Goal: Book appointment/travel/reservation

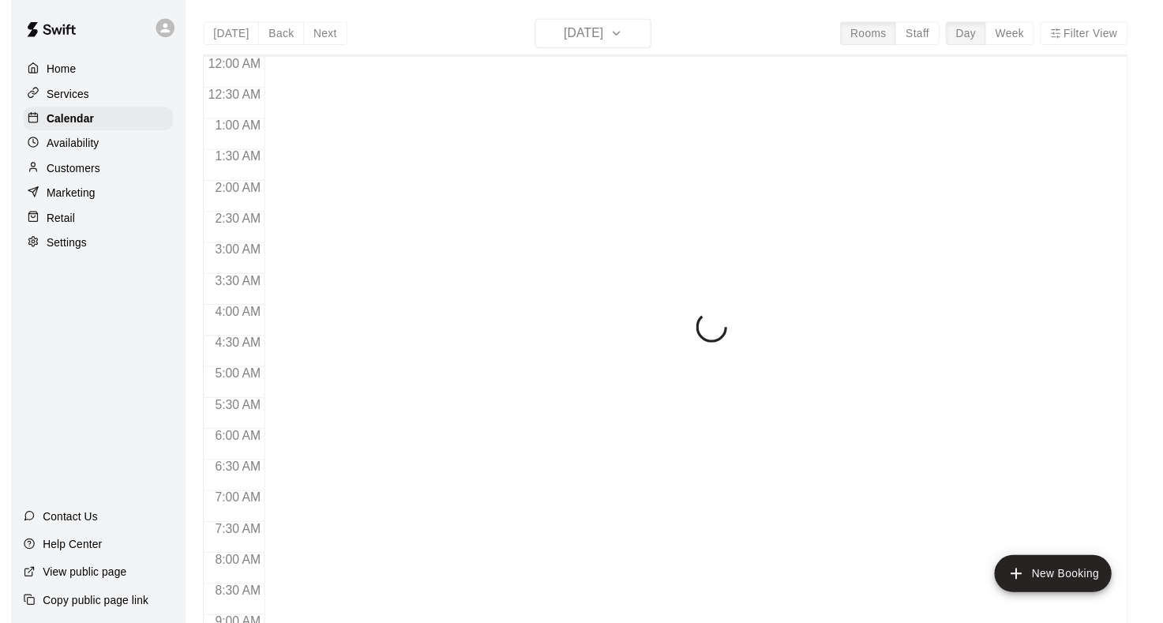
scroll to position [907, 0]
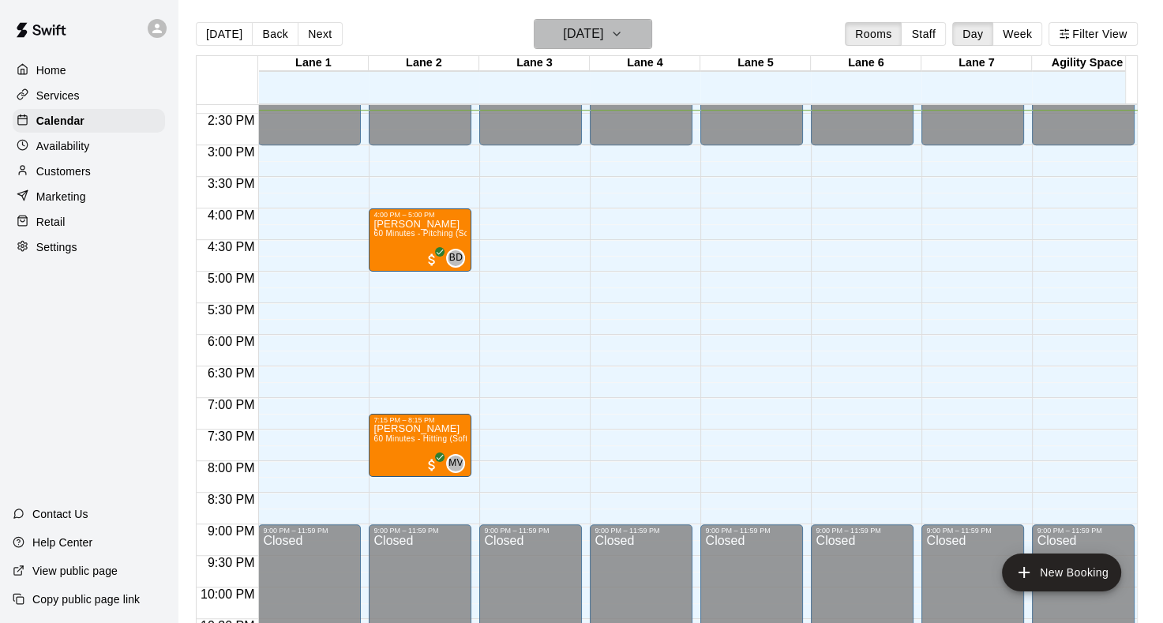
click at [623, 30] on icon "button" at bounding box center [616, 33] width 13 height 19
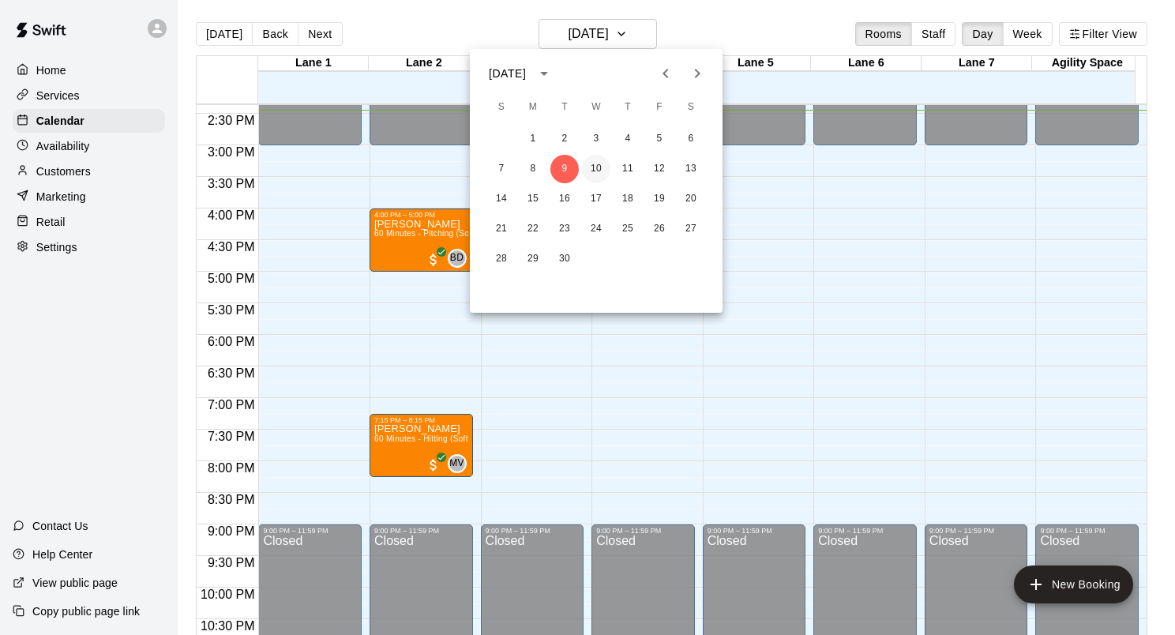
click at [592, 168] on button "10" at bounding box center [596, 169] width 28 height 28
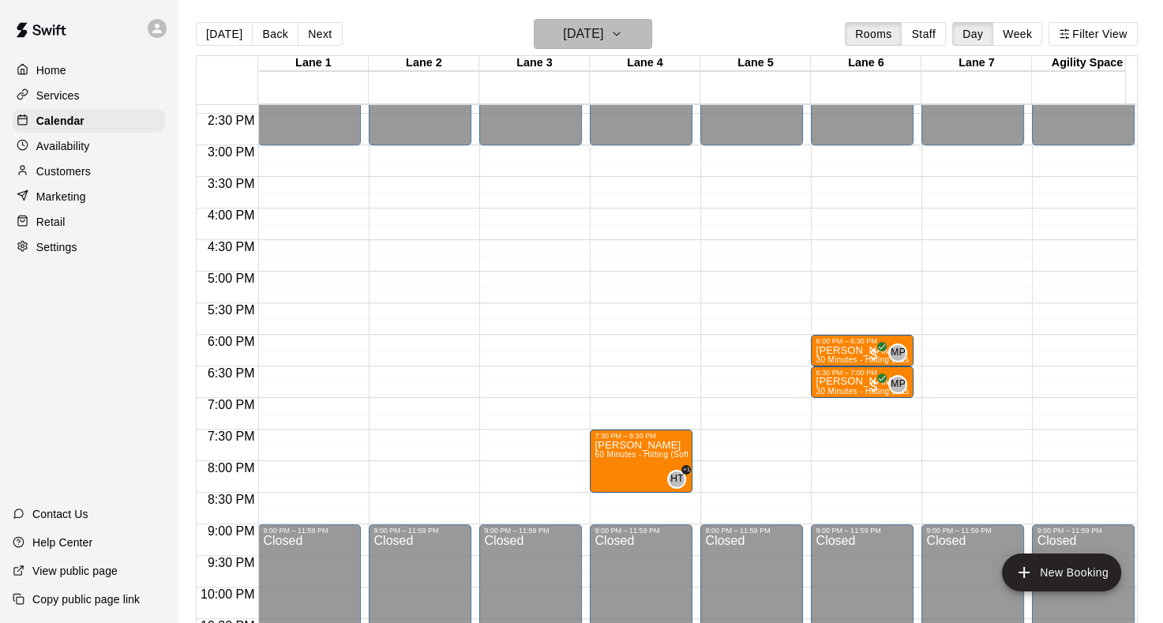
click at [623, 36] on icon "button" at bounding box center [616, 33] width 13 height 19
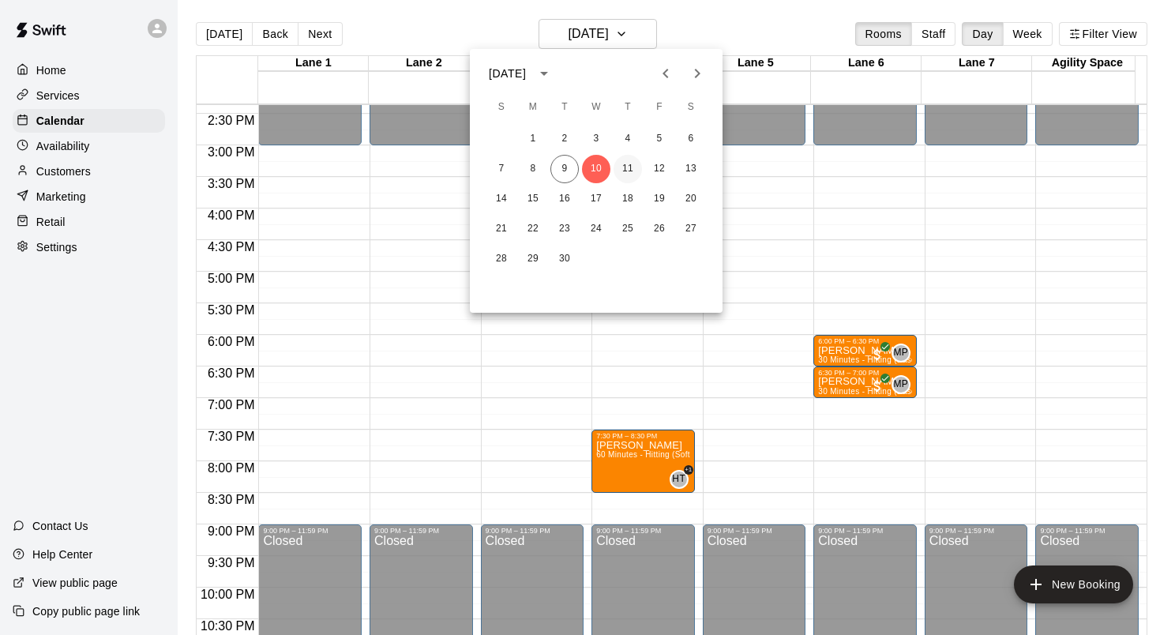
click at [629, 166] on button "11" at bounding box center [628, 169] width 28 height 28
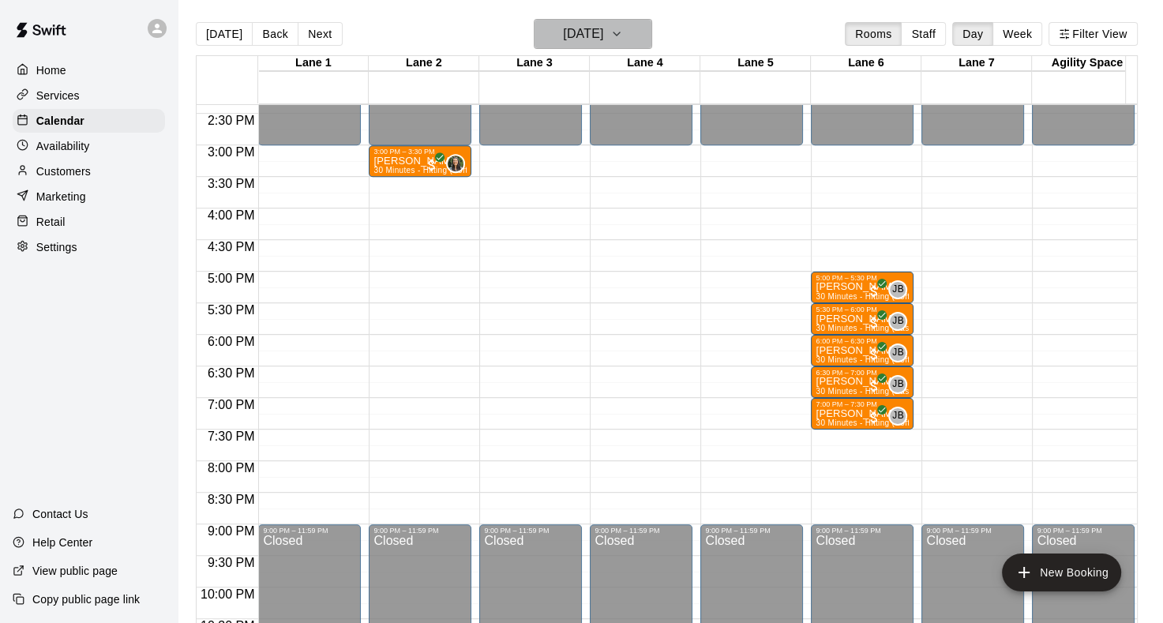
click at [620, 33] on icon "button" at bounding box center [617, 33] width 6 height 3
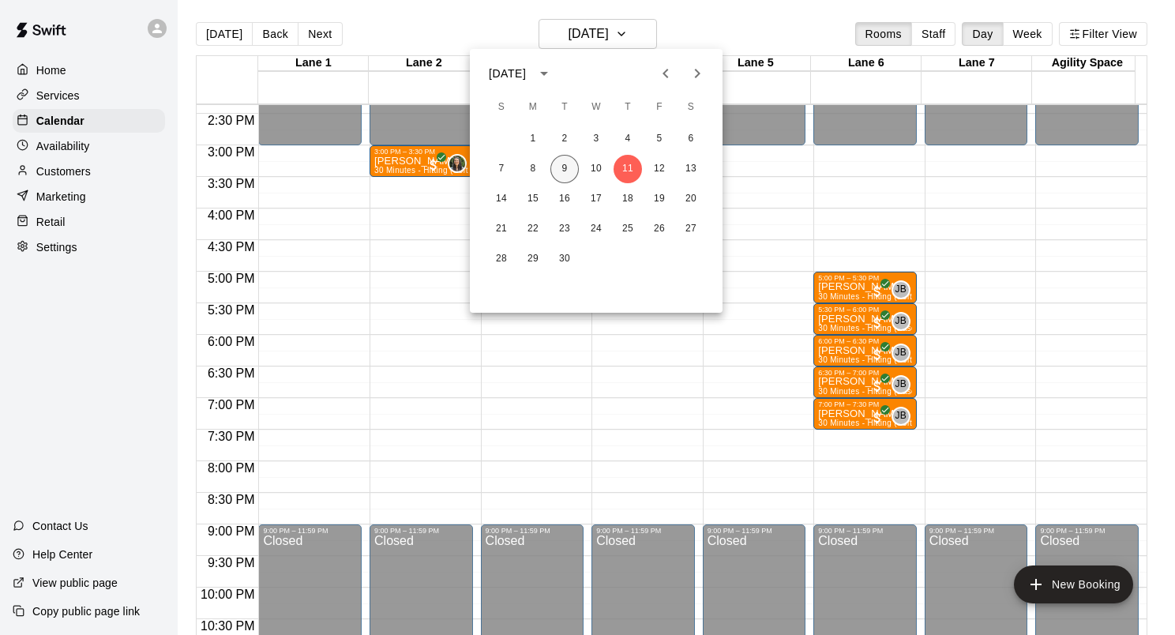
click at [559, 171] on button "9" at bounding box center [564, 169] width 28 height 28
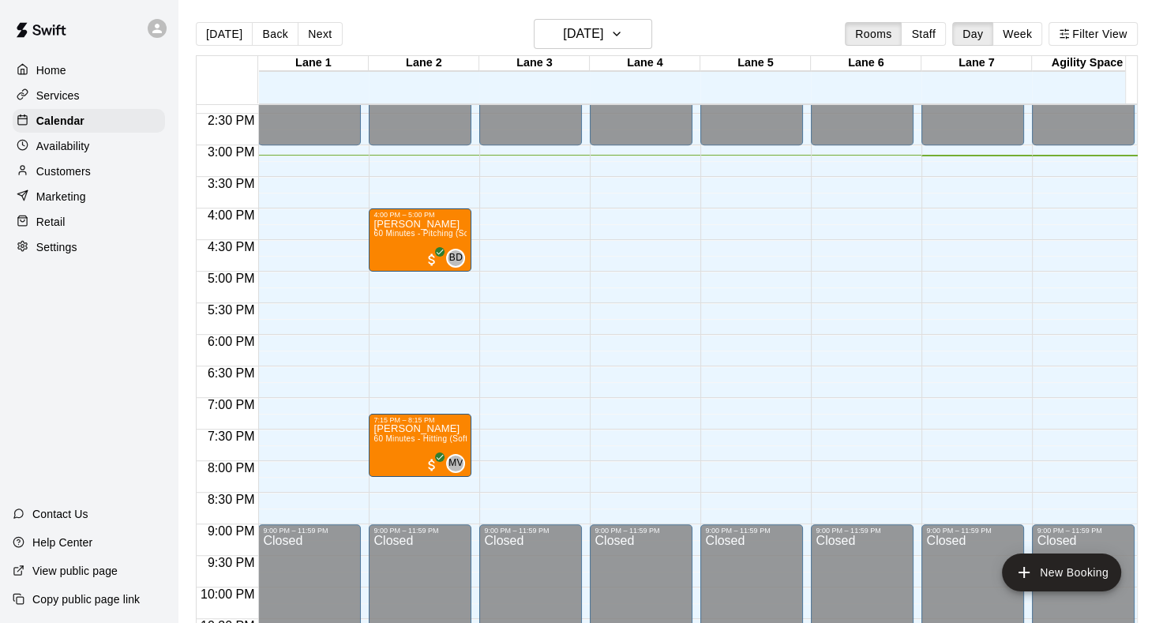
click at [54, 350] on div "Home Services Calendar Availability Customers Marketing Retail Settings Contact…" at bounding box center [89, 311] width 178 height 623
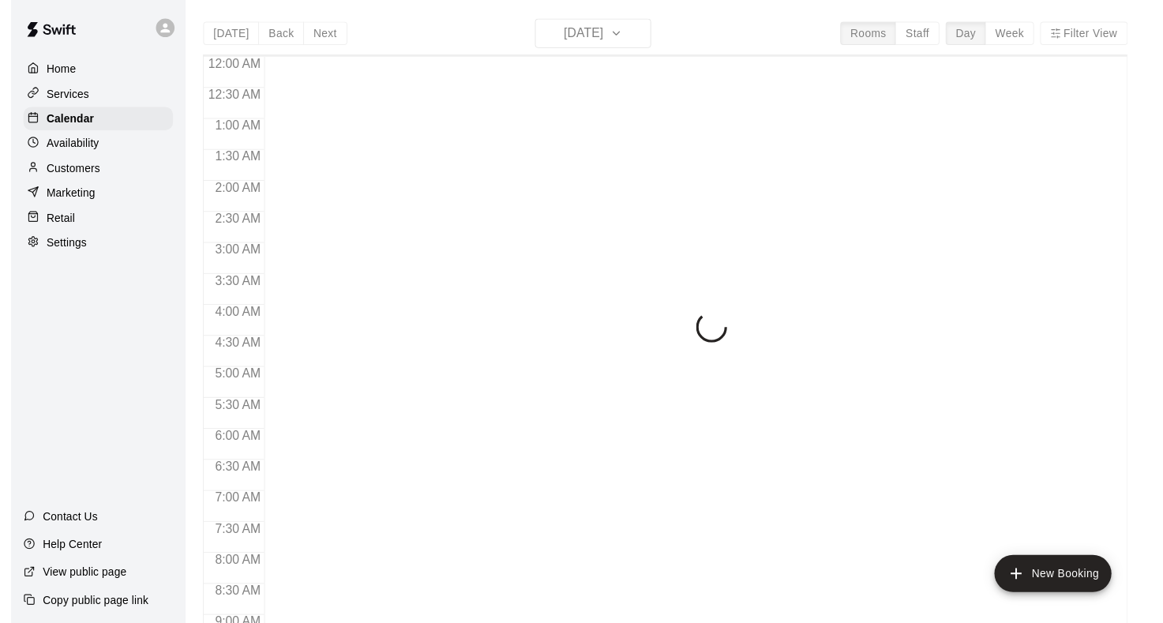
scroll to position [919, 0]
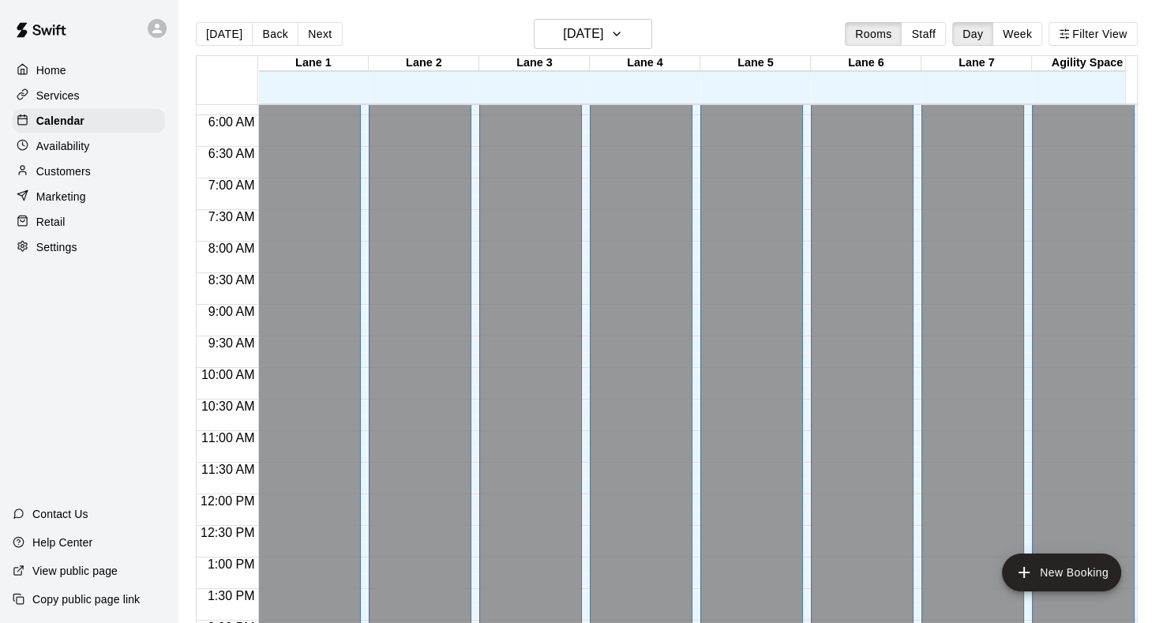
scroll to position [979, 0]
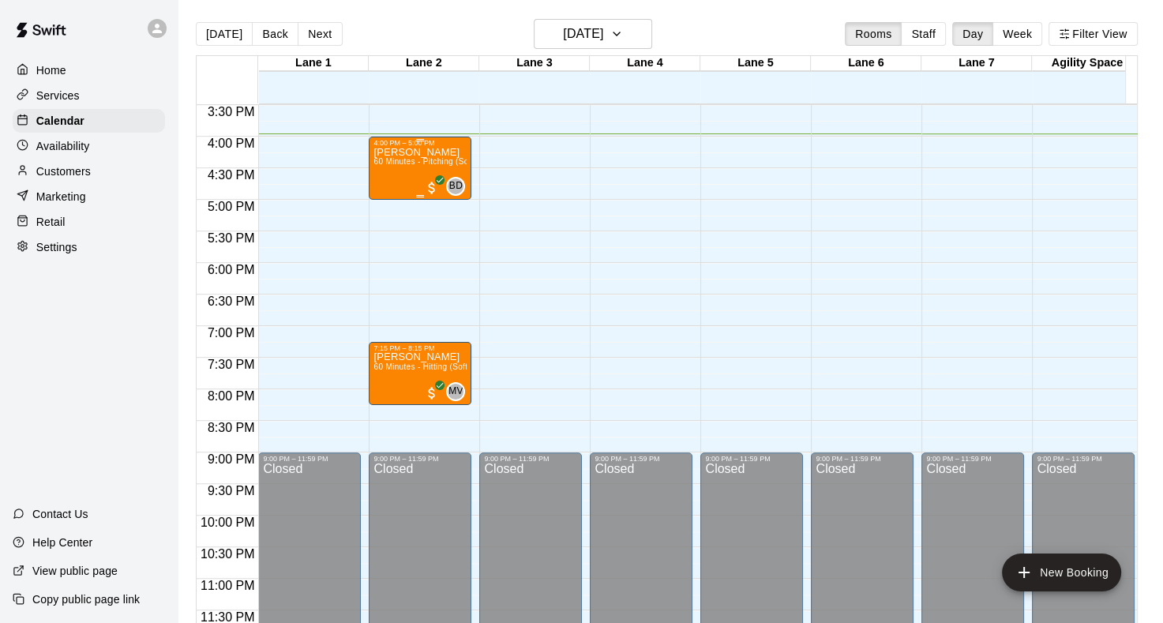
click at [405, 177] on div "[PERSON_NAME] 60 Minutes - Pitching (Softball)" at bounding box center [420, 458] width 93 height 623
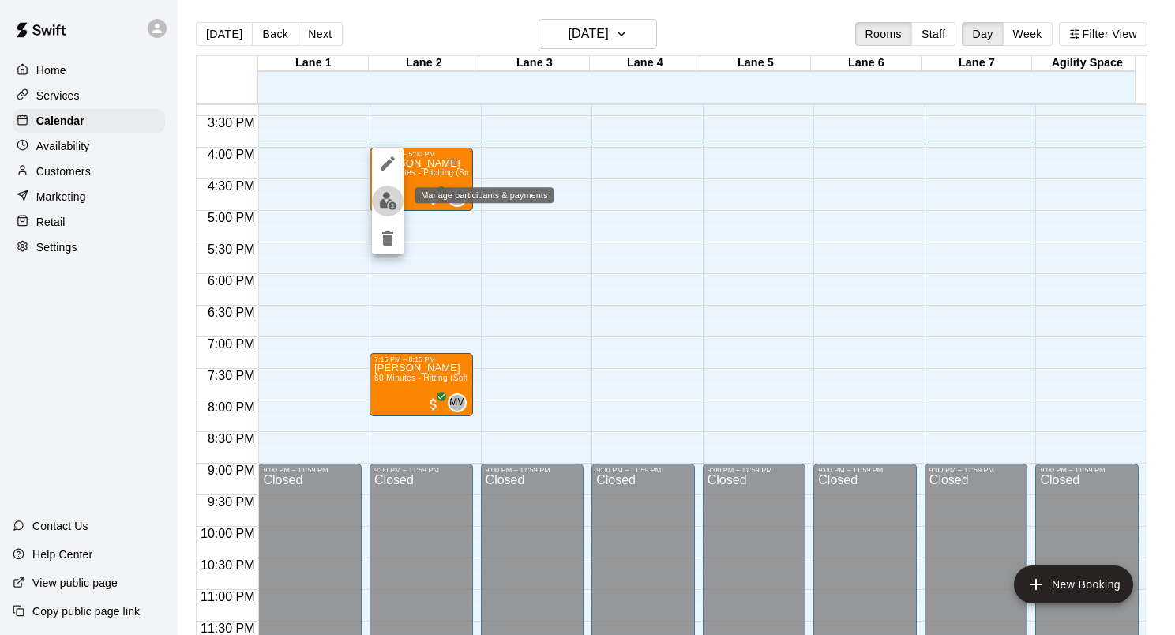
click at [386, 205] on img "edit" at bounding box center [388, 201] width 18 height 18
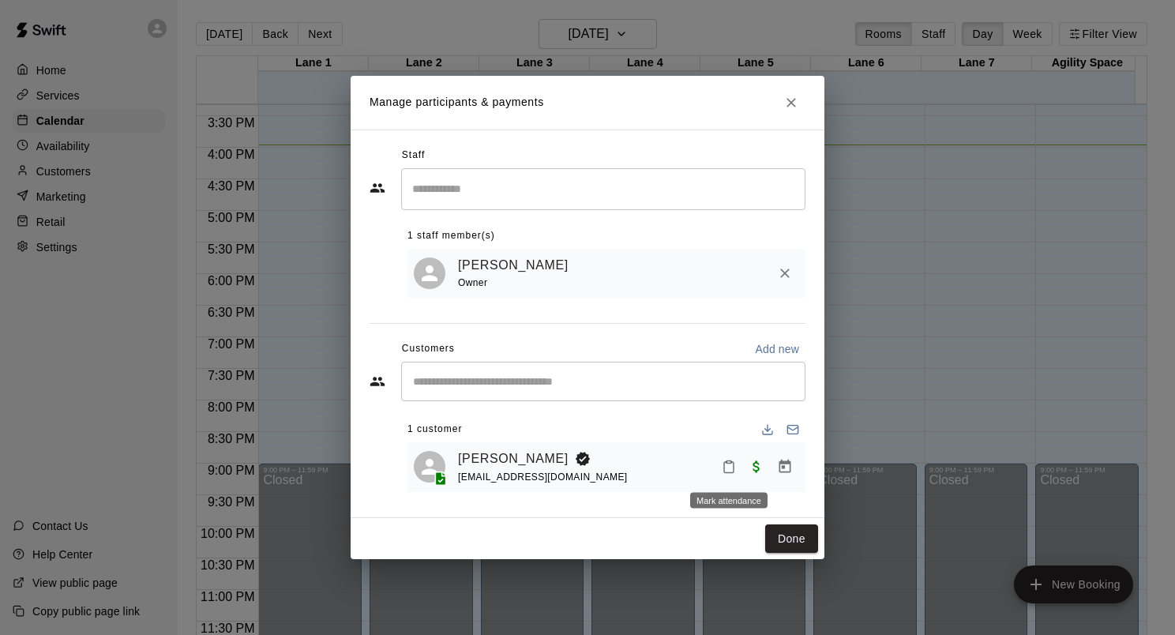
click at [729, 463] on icon "Mark attendance" at bounding box center [729, 467] width 14 height 14
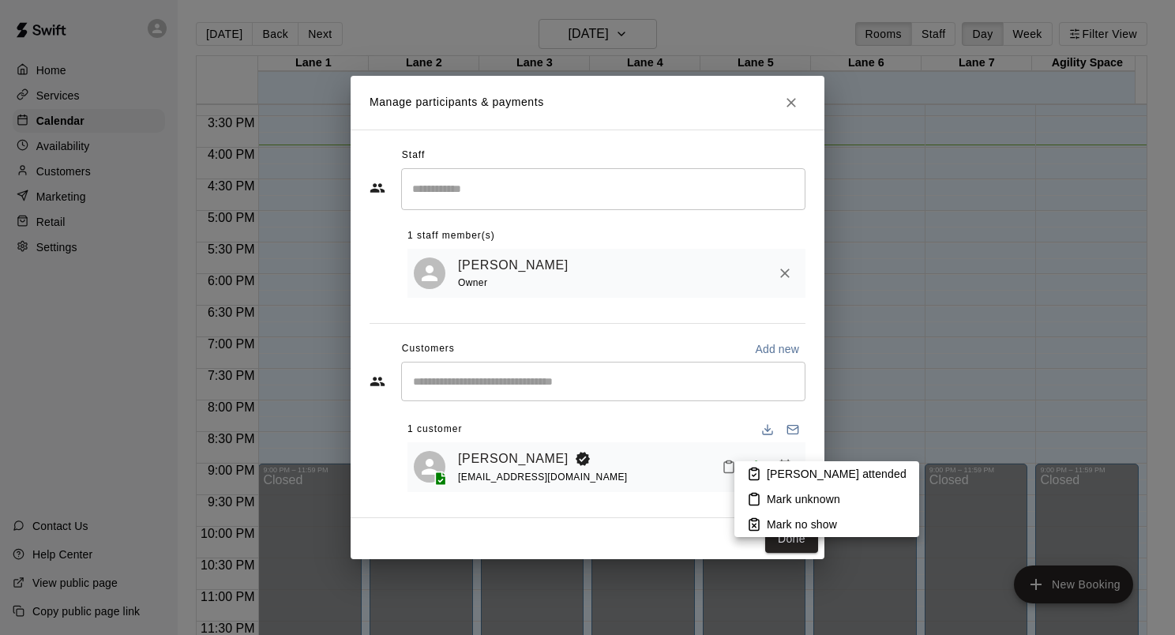
click at [768, 472] on p "[PERSON_NAME] attended" at bounding box center [837, 474] width 140 height 16
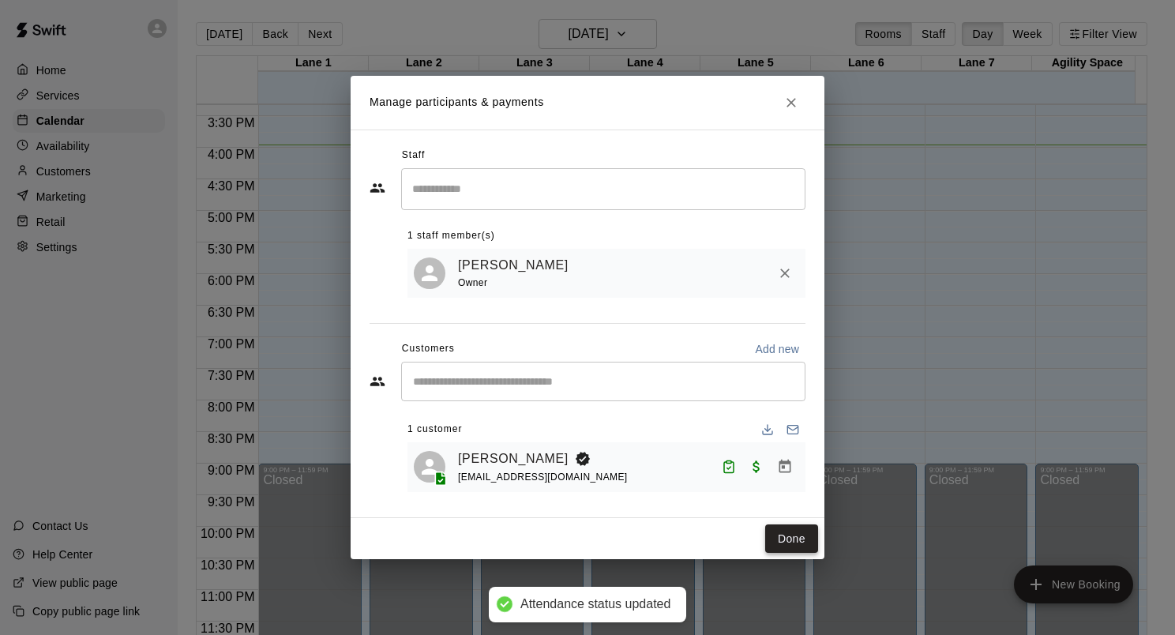
click at [790, 547] on button "Done" at bounding box center [791, 538] width 53 height 29
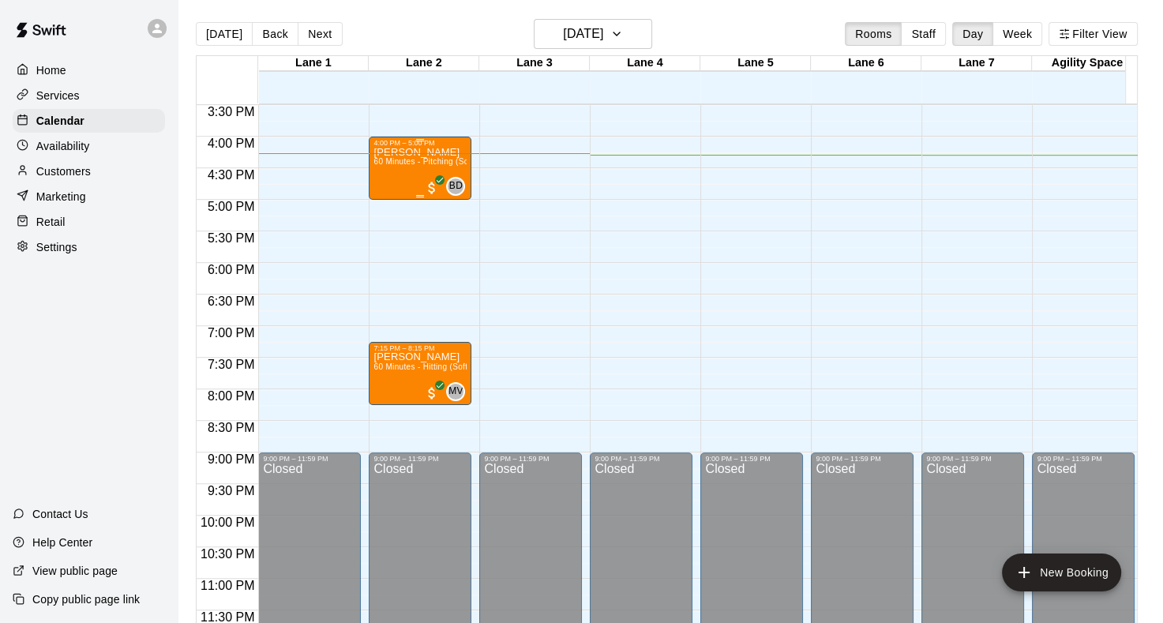
click at [398, 167] on div "[PERSON_NAME] 60 Minutes - Pitching (Softball)" at bounding box center [420, 458] width 93 height 623
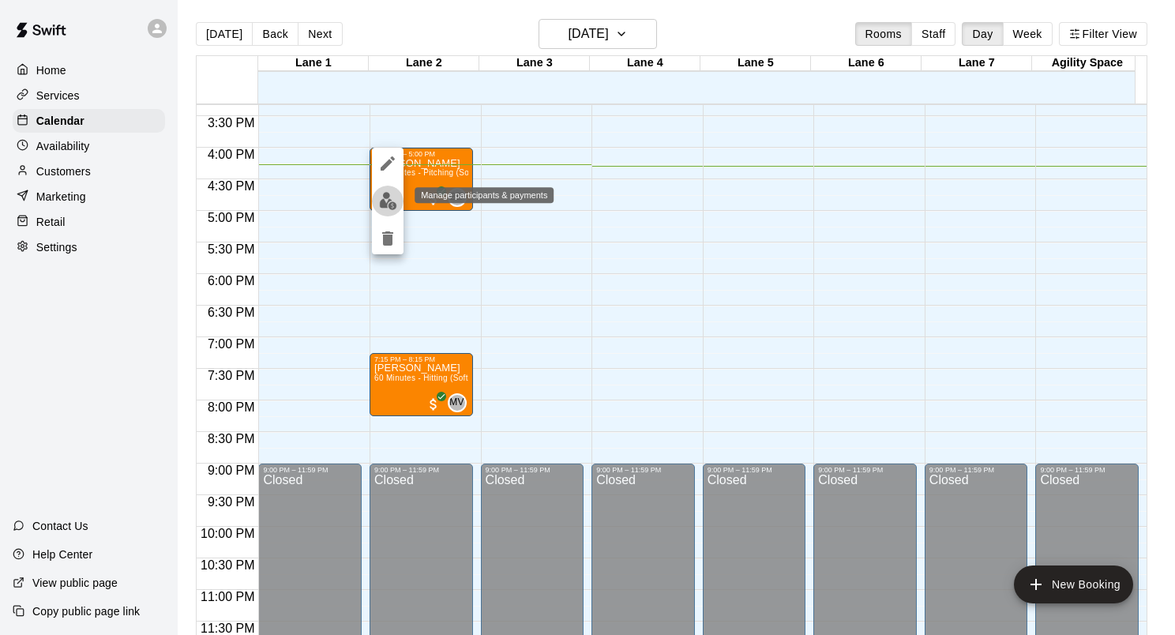
click at [385, 205] on img "edit" at bounding box center [388, 201] width 18 height 18
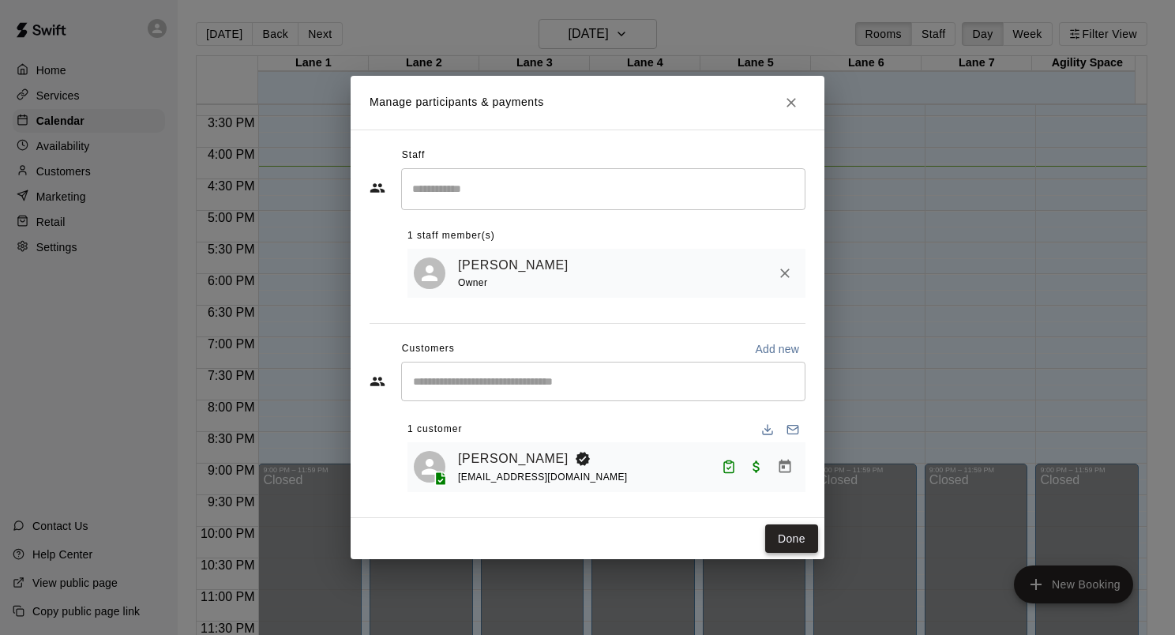
click at [783, 538] on button "Done" at bounding box center [791, 538] width 53 height 29
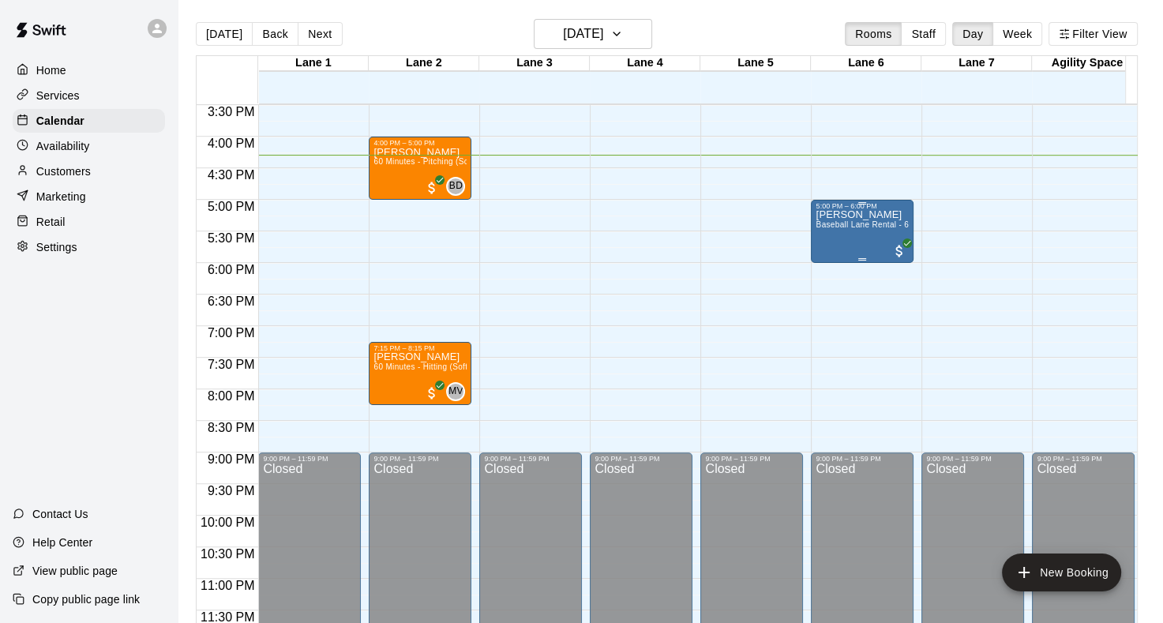
click at [850, 215] on p "[PERSON_NAME]" at bounding box center [862, 215] width 93 height 0
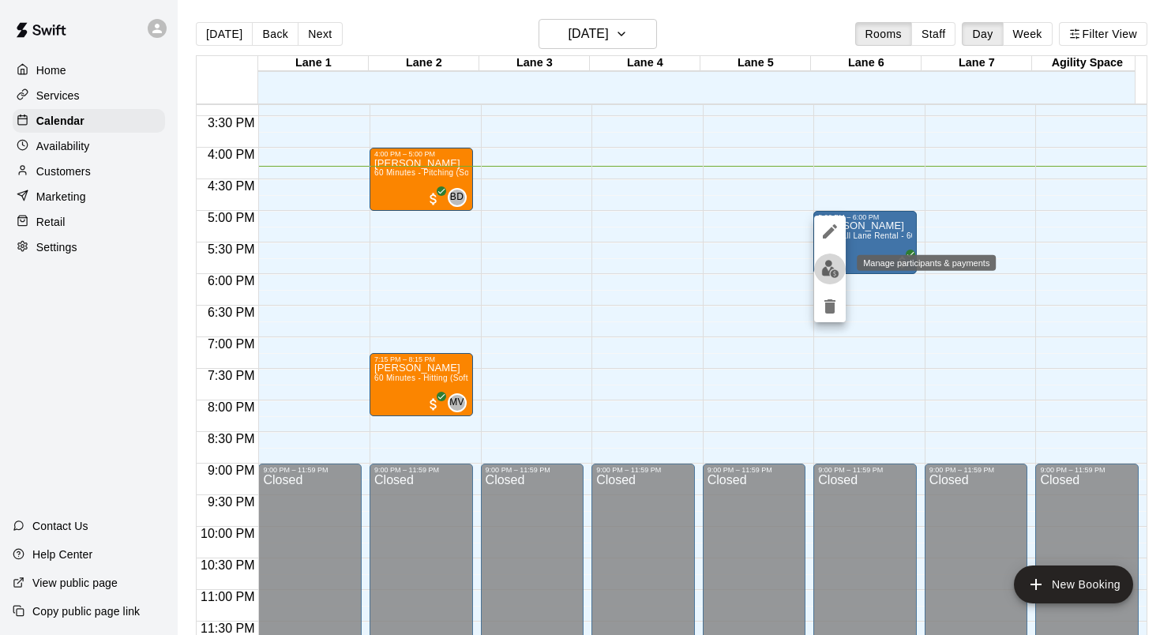
click at [832, 273] on img "edit" at bounding box center [830, 269] width 18 height 18
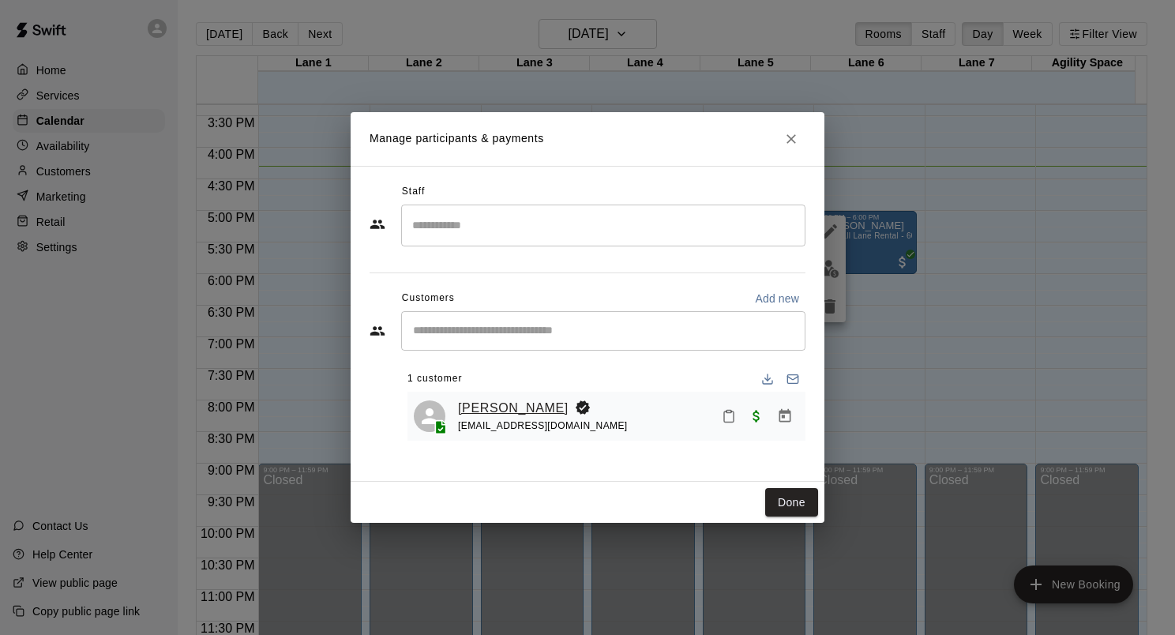
click at [509, 411] on link "[PERSON_NAME]" at bounding box center [513, 408] width 111 height 21
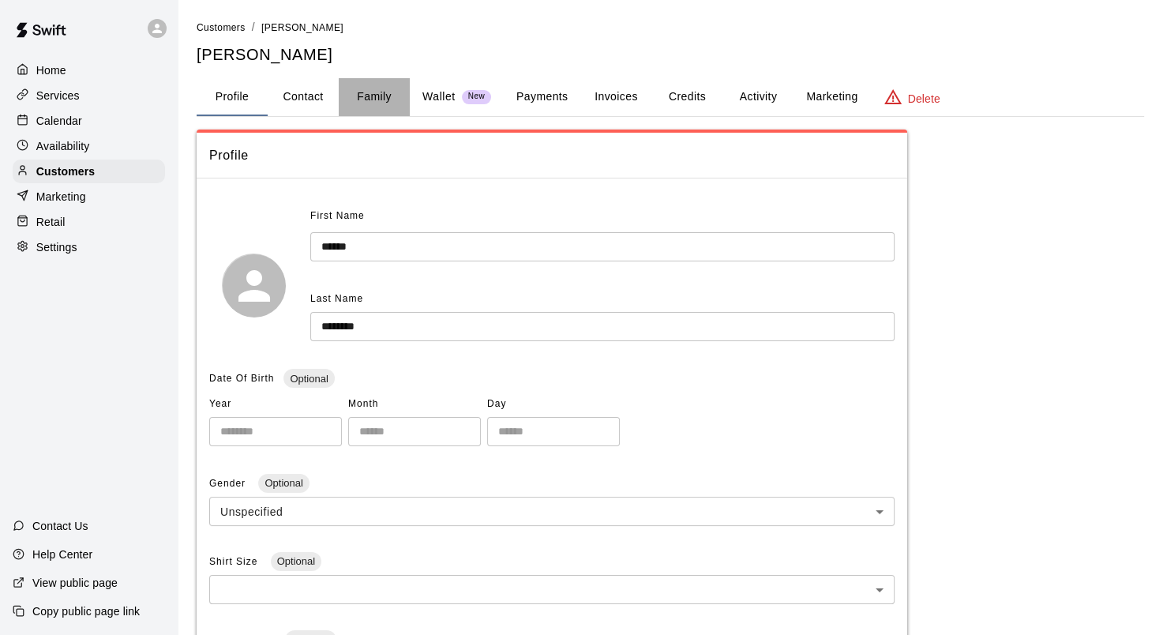
click at [392, 104] on button "Family" at bounding box center [374, 97] width 71 height 38
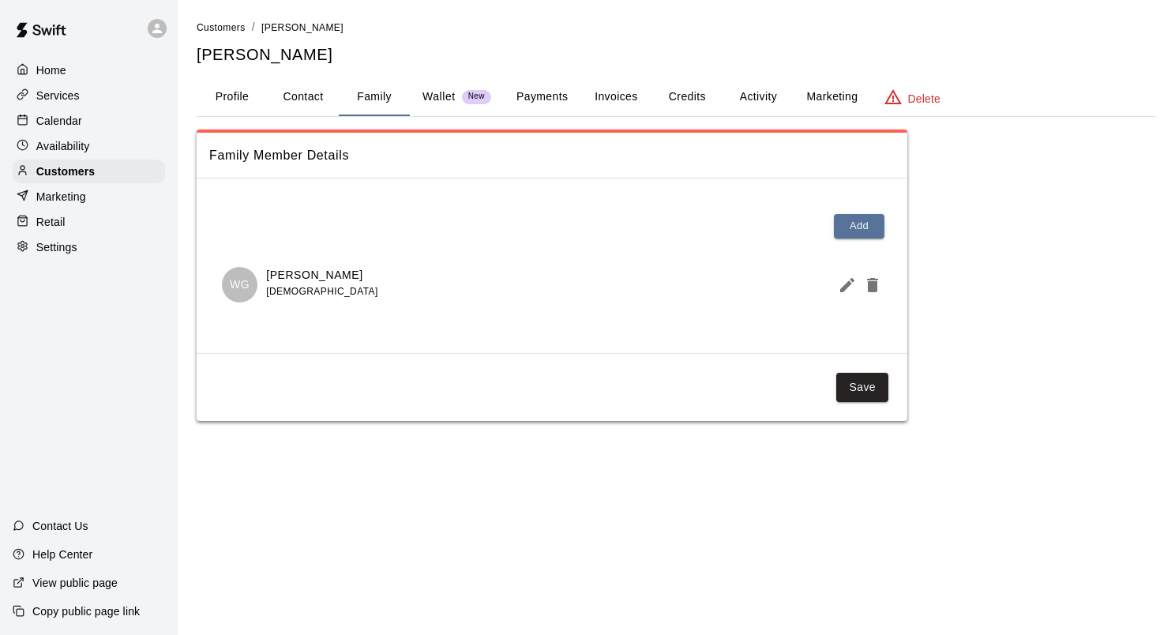
click at [54, 71] on p "Home" at bounding box center [51, 70] width 30 height 16
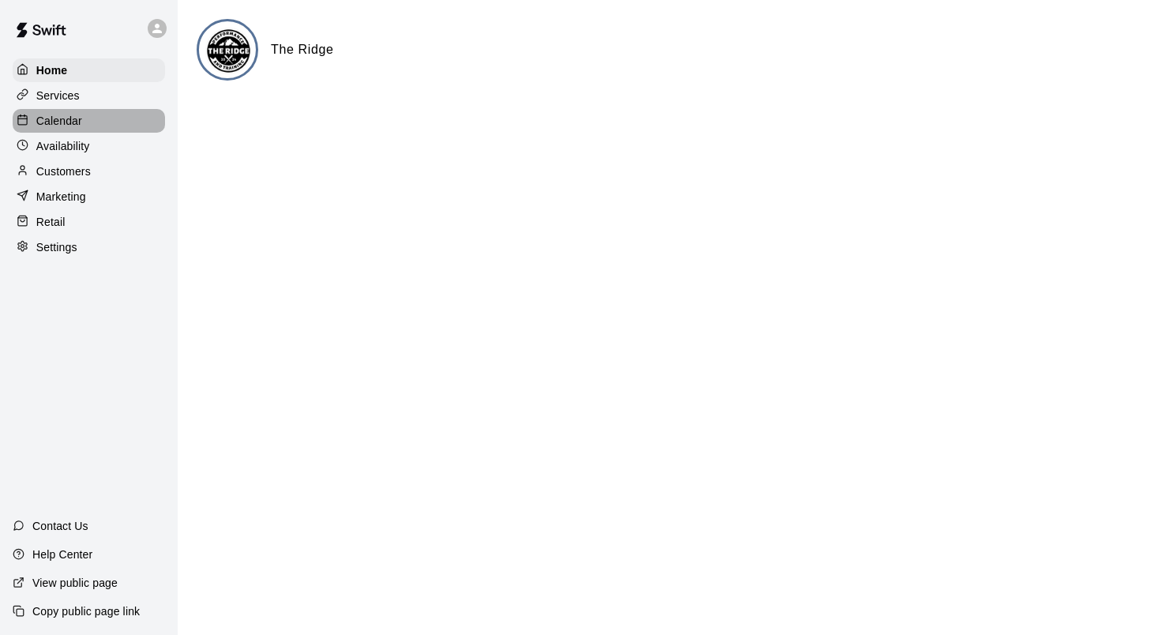
click at [64, 129] on p "Calendar" at bounding box center [59, 121] width 46 height 16
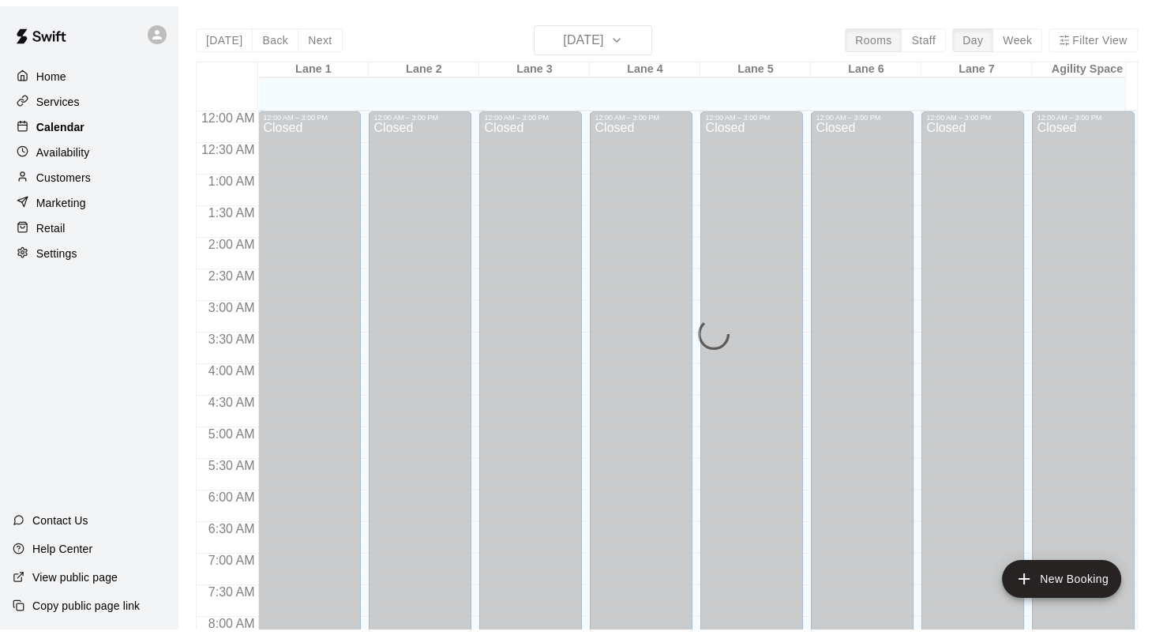
scroll to position [919, 0]
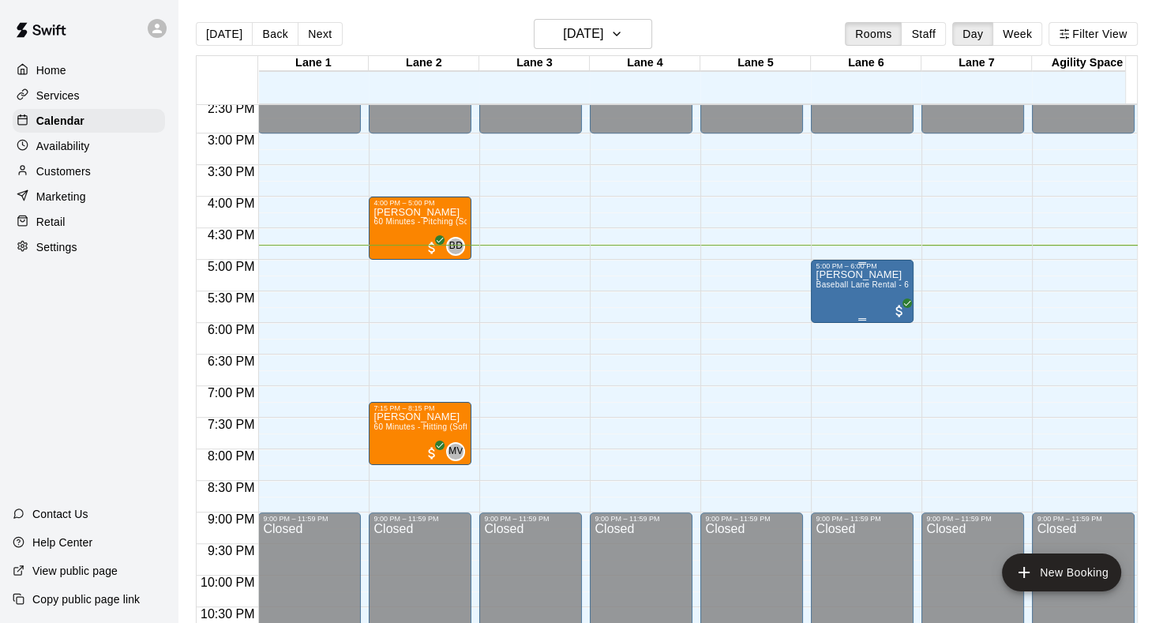
click at [846, 299] on div "[PERSON_NAME] Baseball Lane Rental - 60 Minutes" at bounding box center [862, 581] width 93 height 623
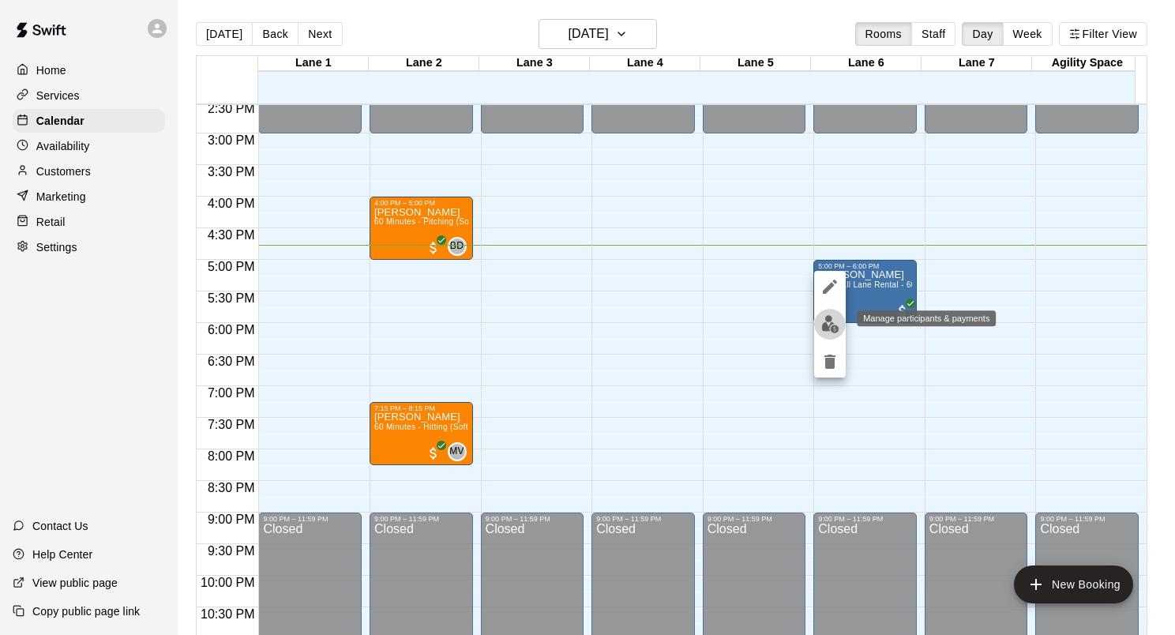
click at [830, 326] on img "edit" at bounding box center [830, 324] width 18 height 18
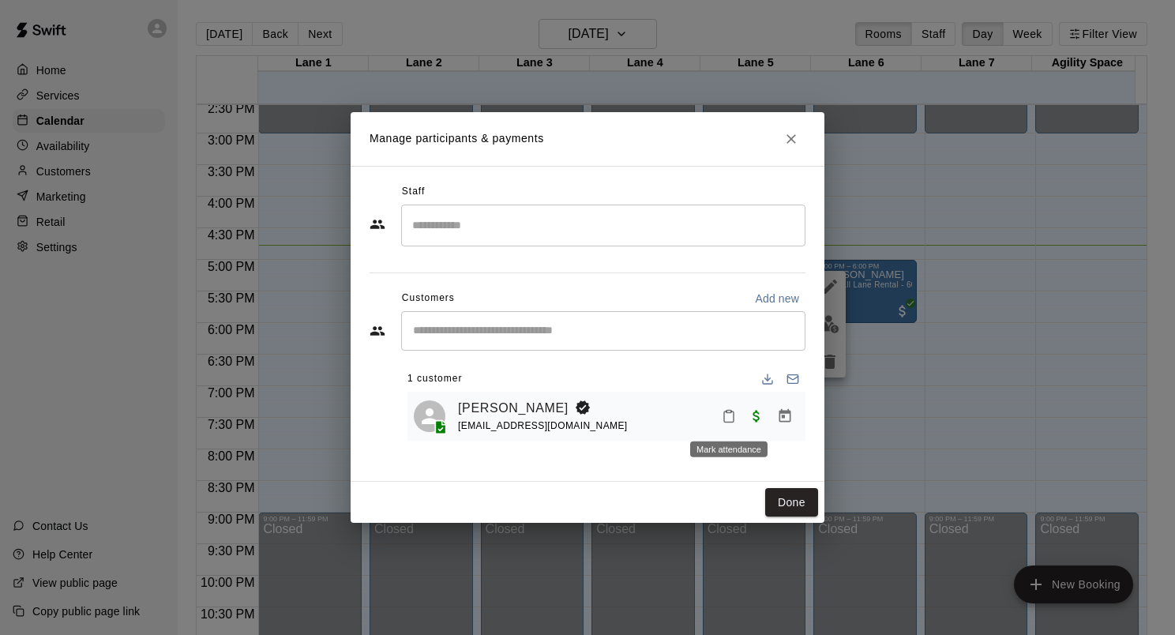
click at [727, 418] on icon "Mark attendance" at bounding box center [729, 416] width 14 height 14
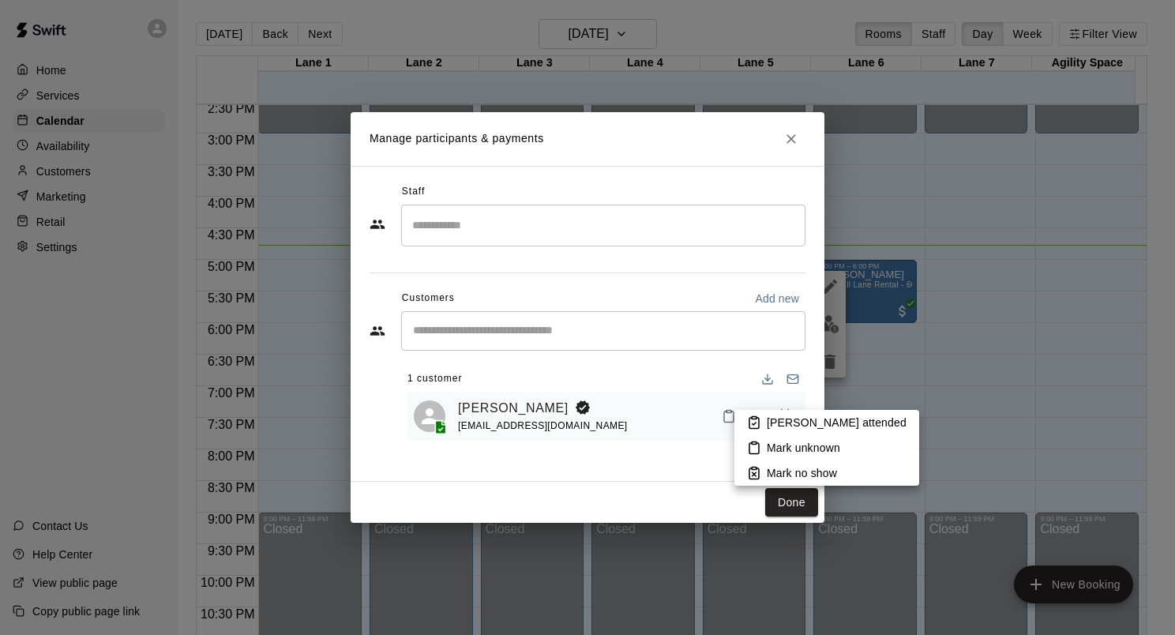
click at [769, 426] on p "[PERSON_NAME] attended" at bounding box center [837, 423] width 140 height 16
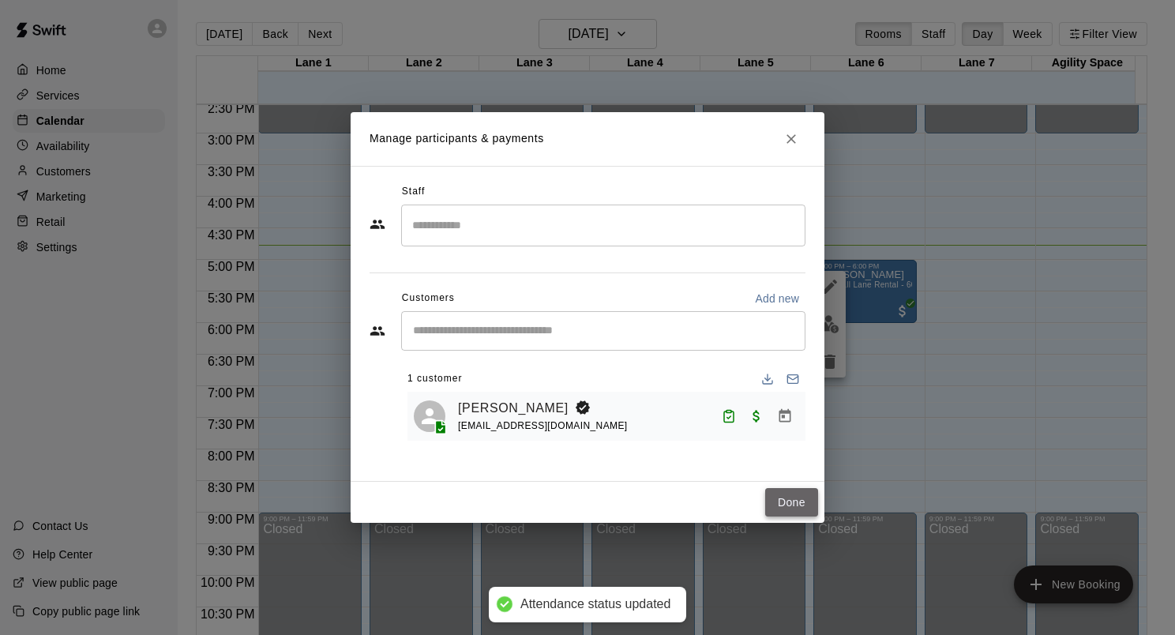
click at [782, 507] on button "Done" at bounding box center [791, 502] width 53 height 29
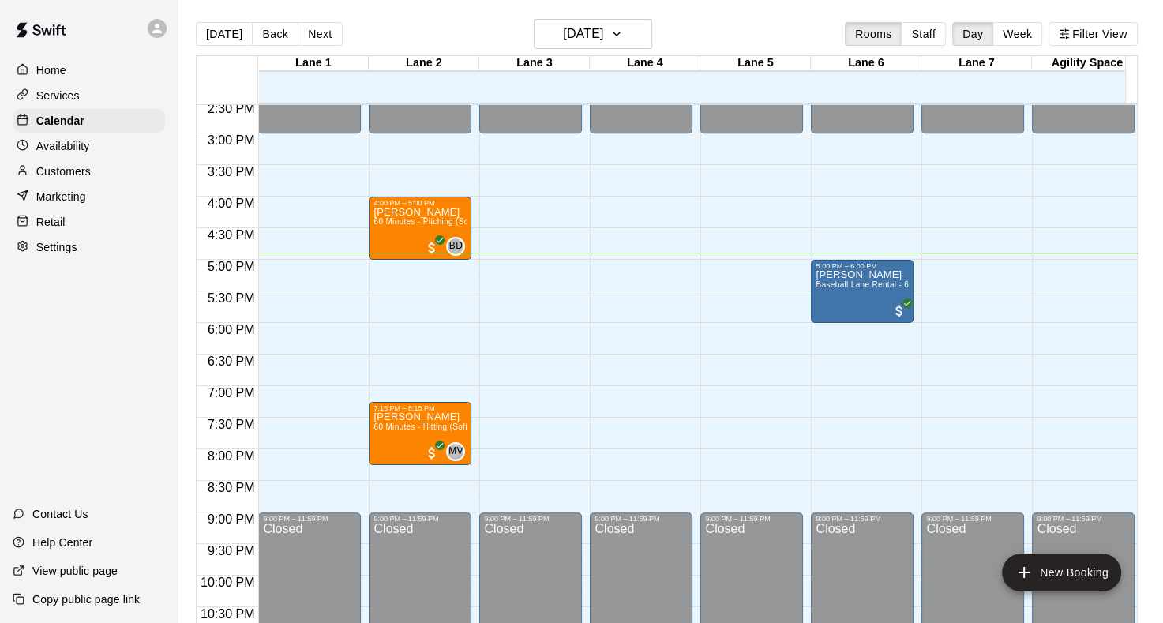
click at [72, 177] on p "Customers" at bounding box center [63, 171] width 54 height 16
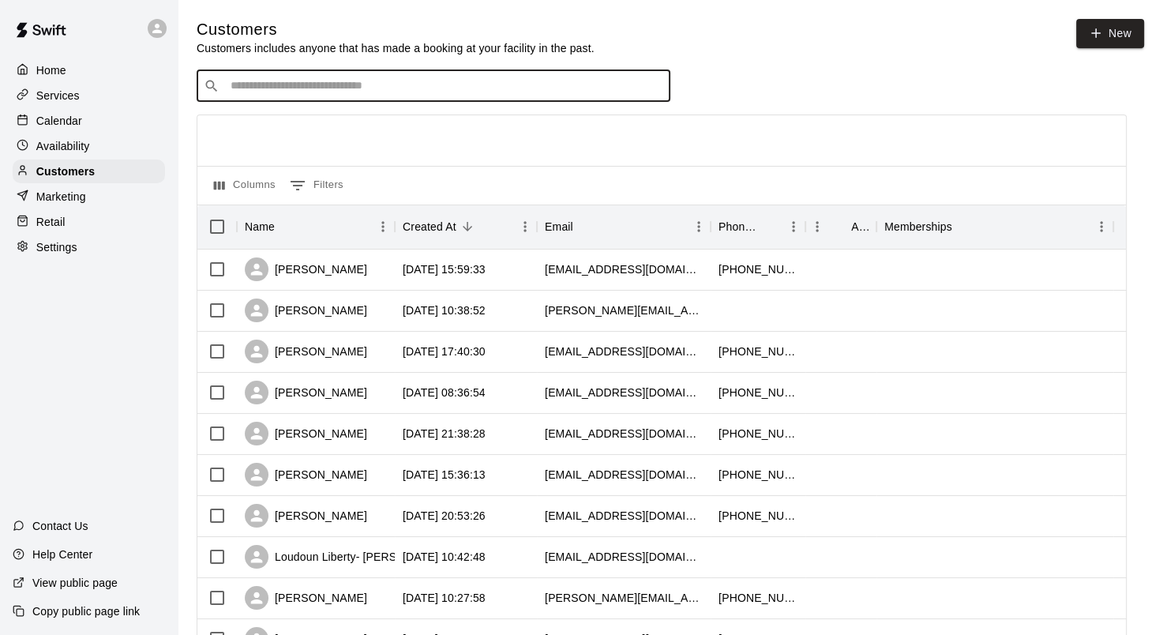
click at [354, 94] on input "Search customers by name or email" at bounding box center [445, 86] width 438 height 16
click at [296, 90] on input "Search customers by name or email" at bounding box center [445, 86] width 438 height 16
type input "********"
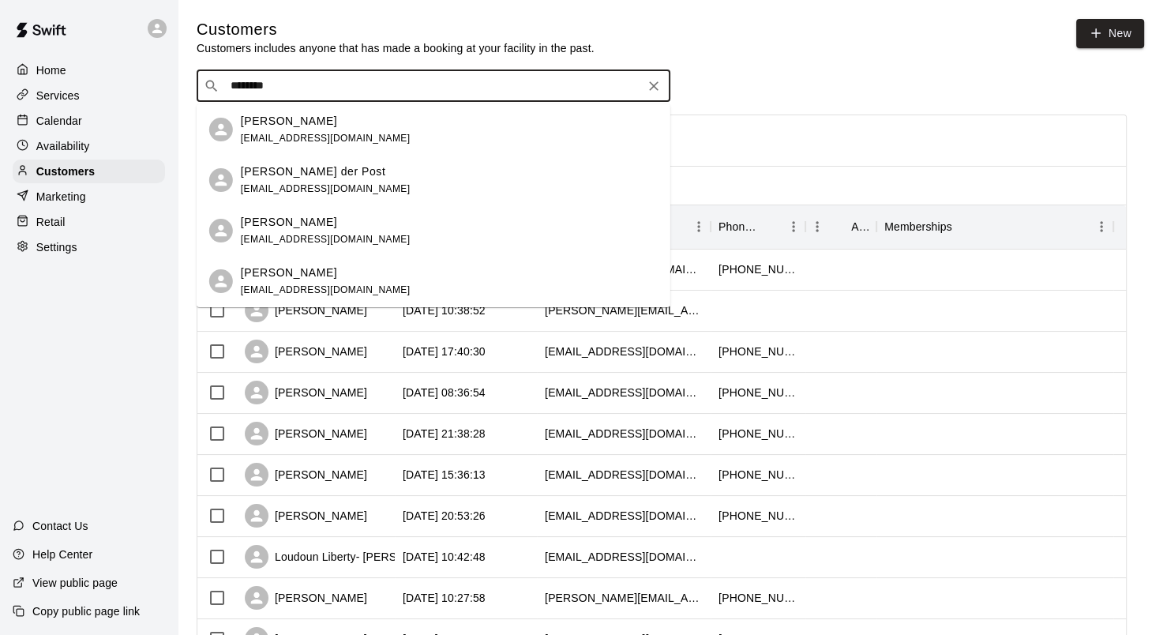
drag, startPoint x: 300, startPoint y: 85, endPoint x: 206, endPoint y: 87, distance: 94.0
click at [206, 87] on div "​ ******** ​" at bounding box center [434, 86] width 474 height 32
click at [293, 216] on p "[PERSON_NAME]" at bounding box center [289, 222] width 96 height 17
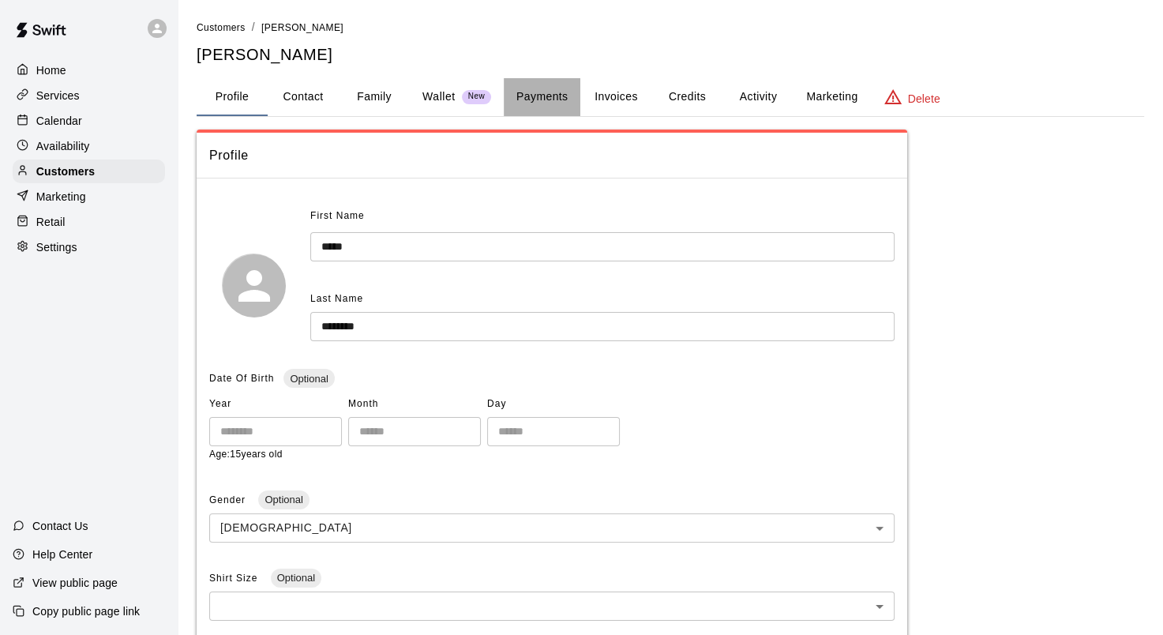
click at [550, 98] on button "Payments" at bounding box center [542, 97] width 77 height 38
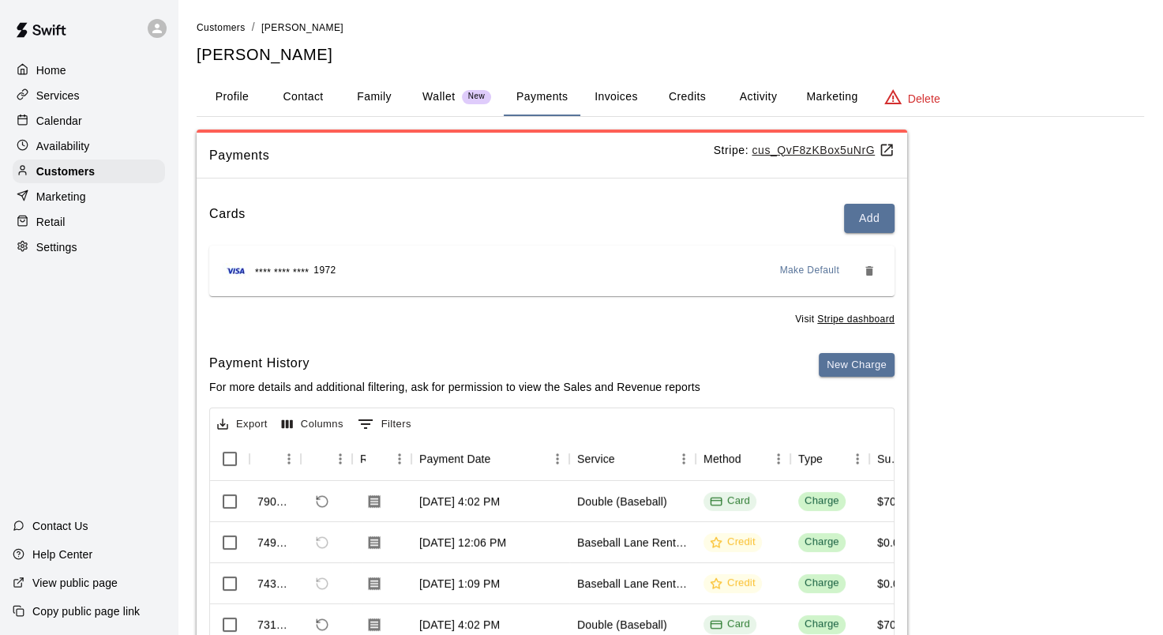
click at [688, 91] on button "Credits" at bounding box center [687, 97] width 71 height 38
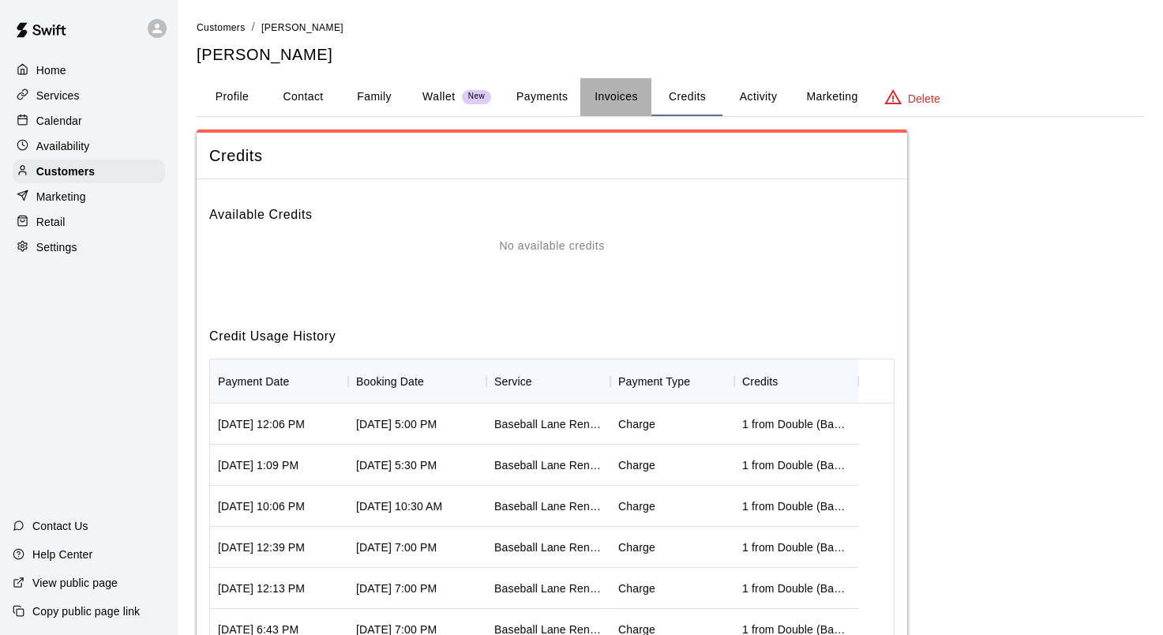
click at [635, 100] on button "Invoices" at bounding box center [615, 97] width 71 height 38
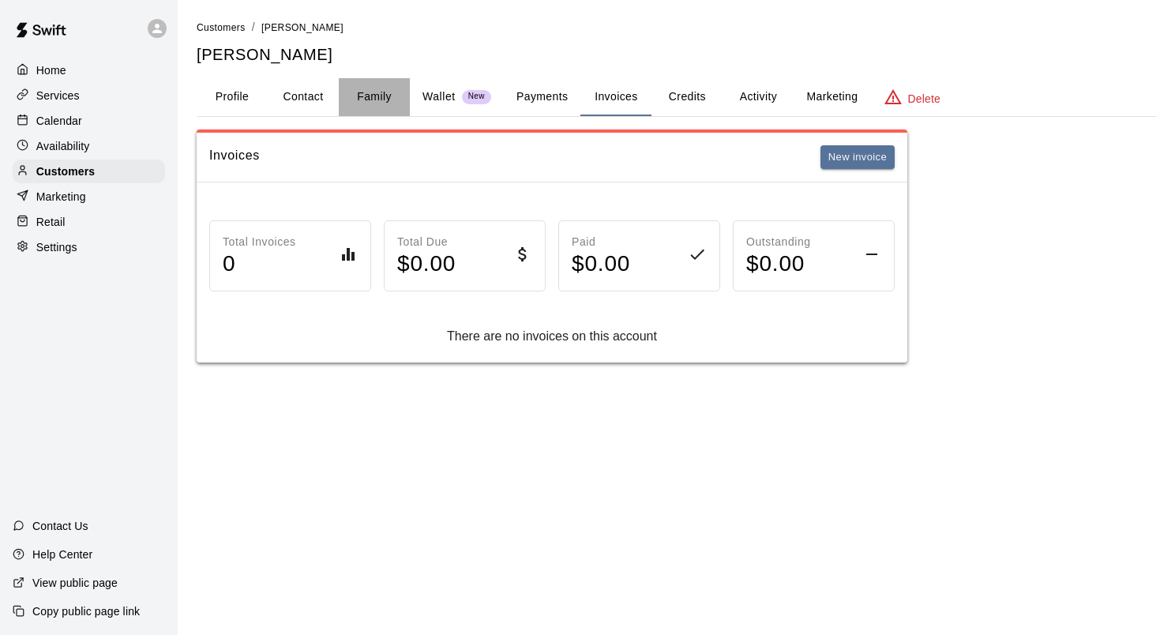
click at [373, 101] on button "Family" at bounding box center [374, 97] width 71 height 38
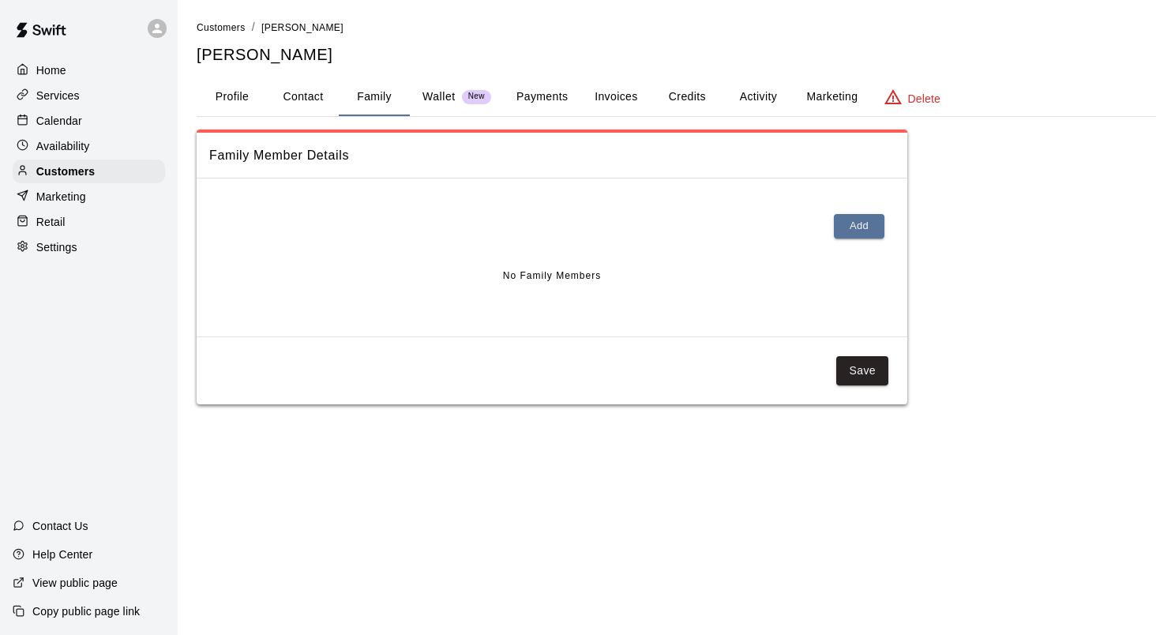
click at [533, 85] on button "Payments" at bounding box center [542, 97] width 77 height 38
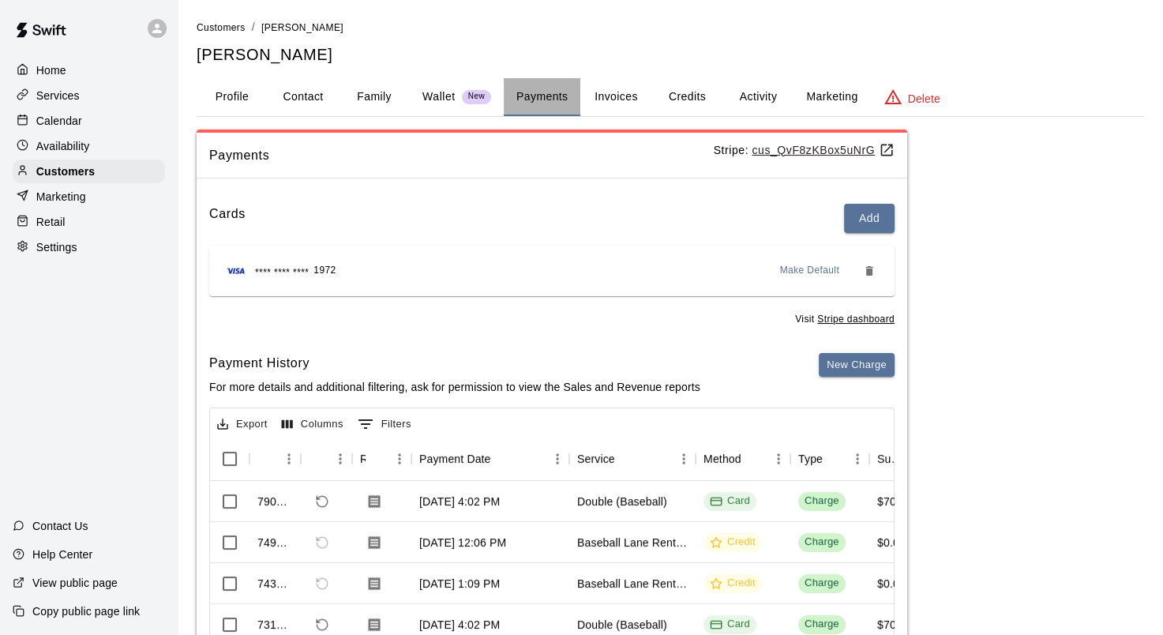
click at [546, 100] on button "Payments" at bounding box center [542, 97] width 77 height 38
click at [625, 96] on button "Invoices" at bounding box center [615, 97] width 71 height 38
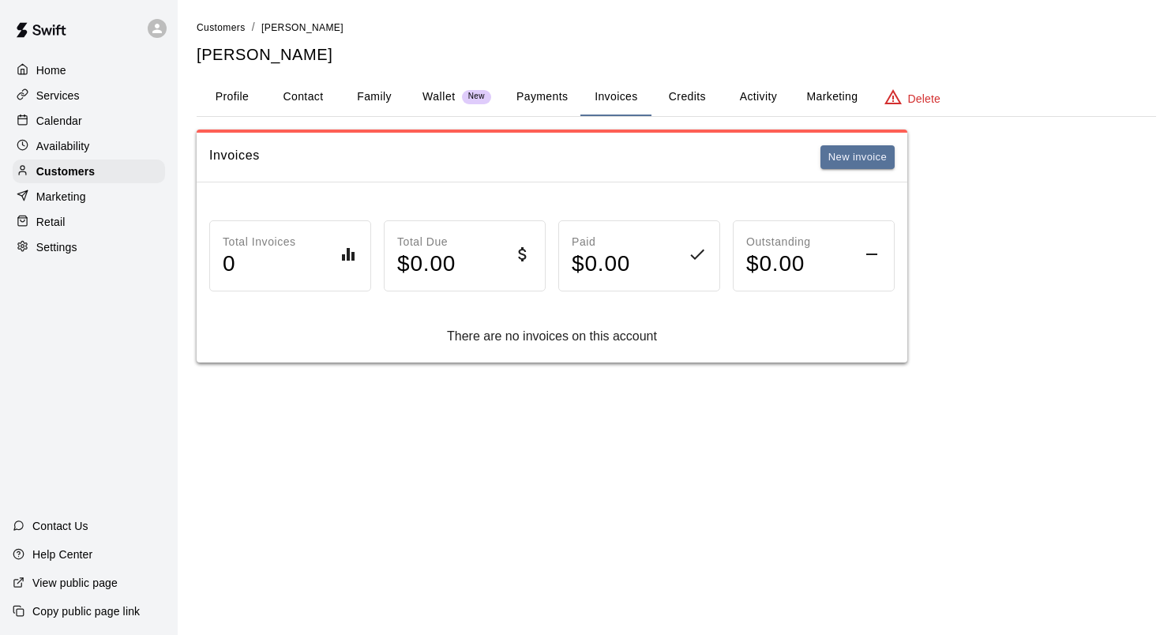
click at [682, 90] on button "Credits" at bounding box center [687, 97] width 71 height 38
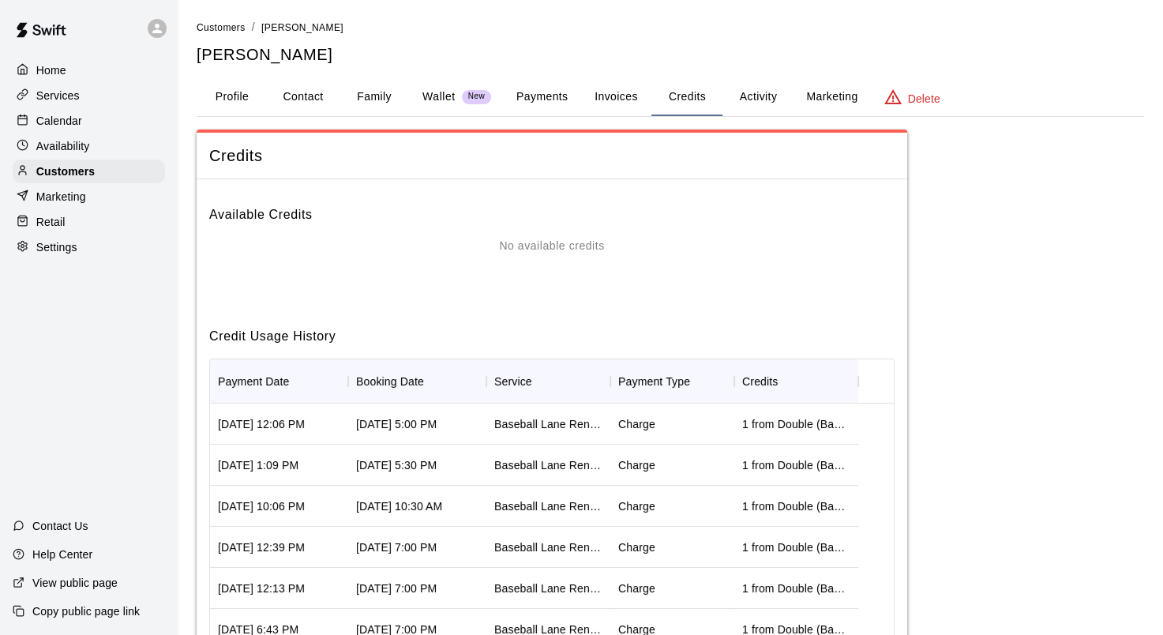
click at [752, 98] on button "Activity" at bounding box center [758, 97] width 71 height 38
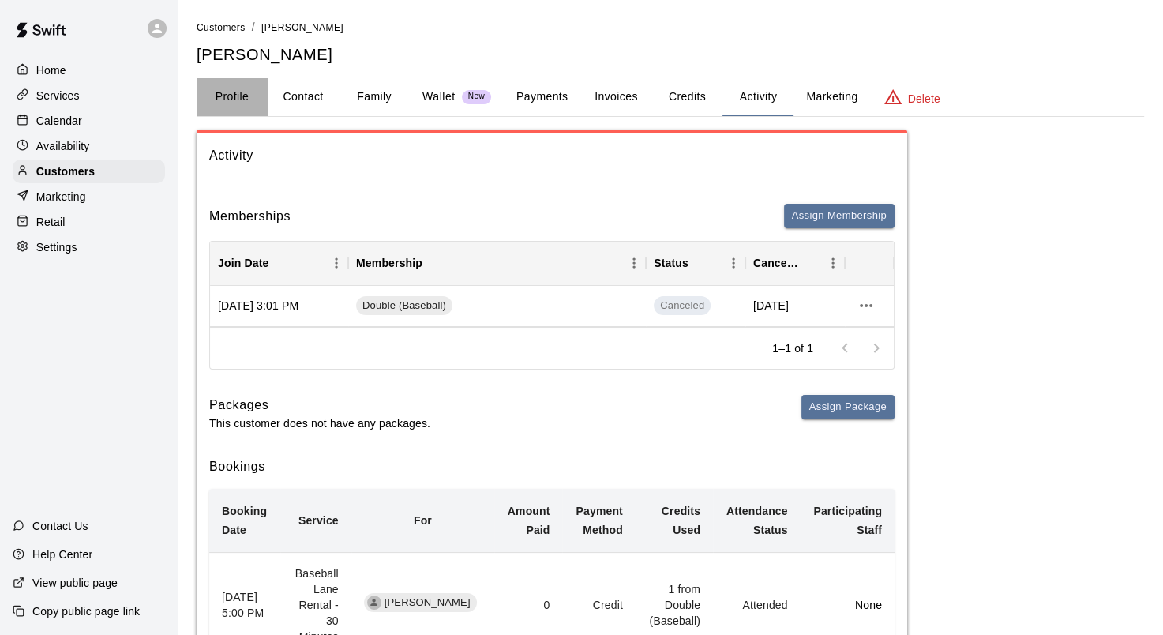
click at [243, 98] on button "Profile" at bounding box center [232, 97] width 71 height 38
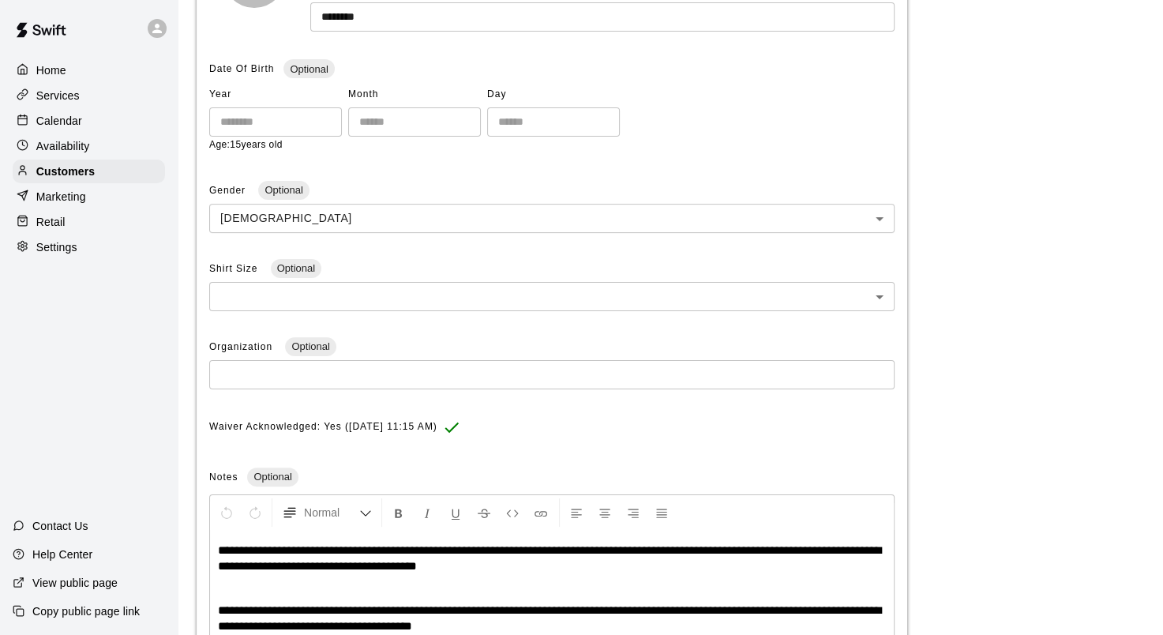
scroll to position [434, 0]
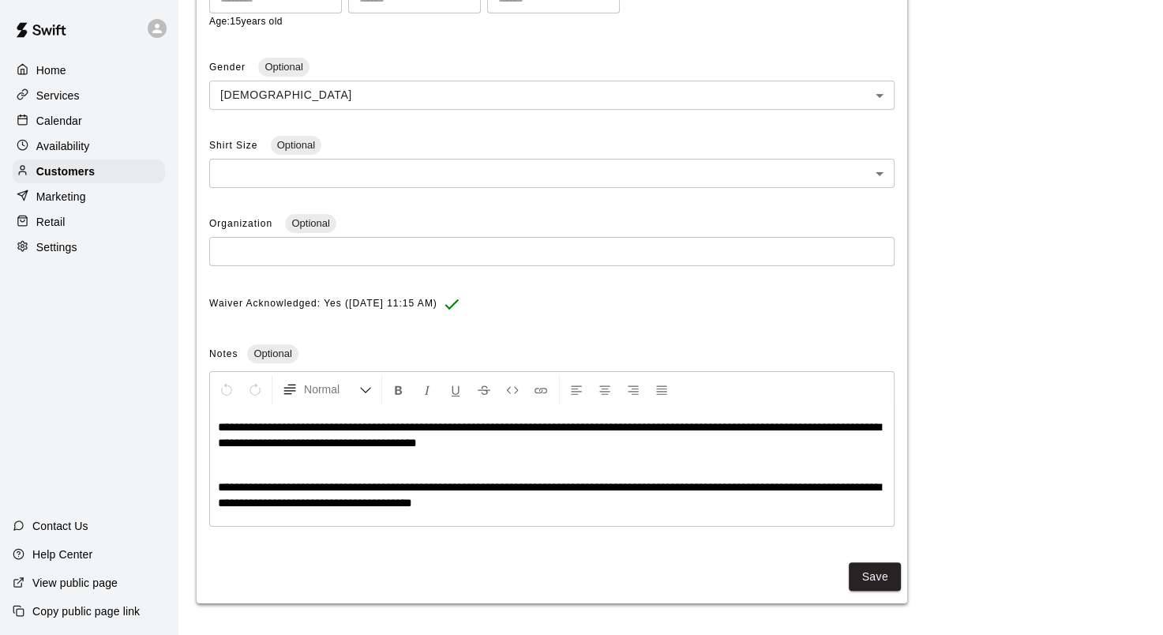
click at [591, 506] on p "**********" at bounding box center [552, 495] width 668 height 32
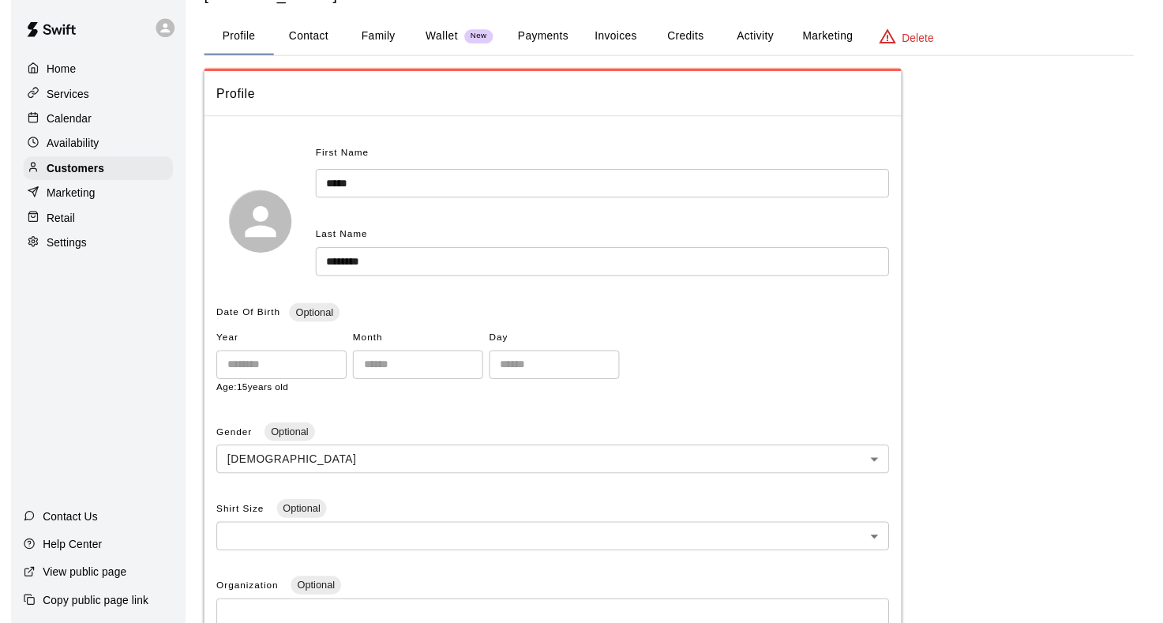
scroll to position [0, 0]
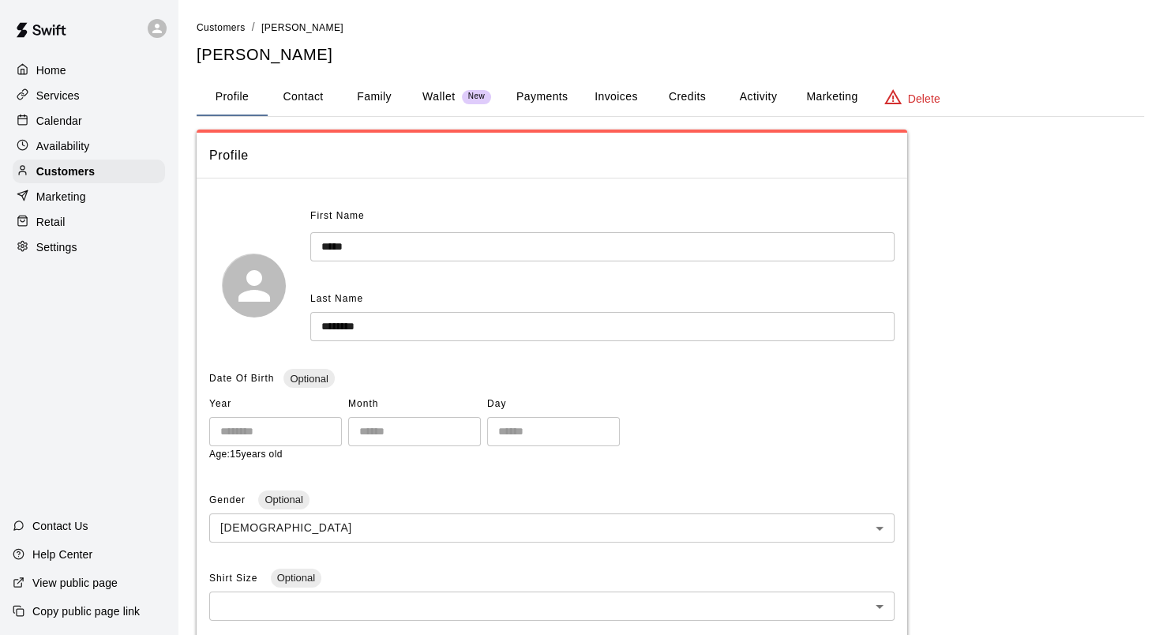
click at [698, 98] on button "Credits" at bounding box center [687, 97] width 71 height 38
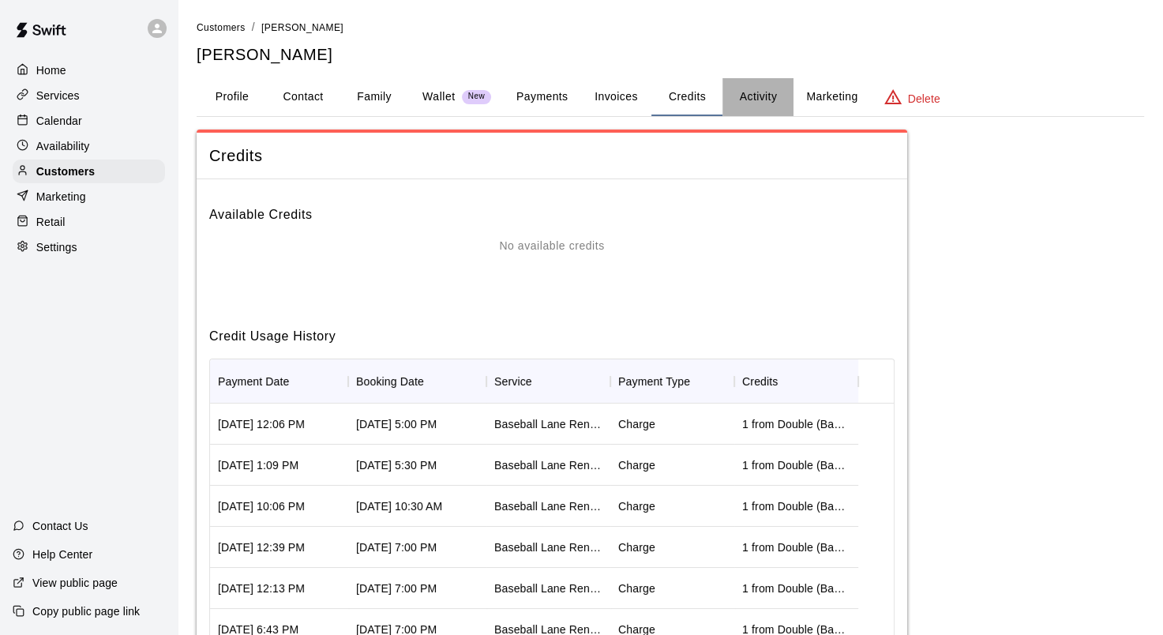
click at [752, 96] on button "Activity" at bounding box center [758, 97] width 71 height 38
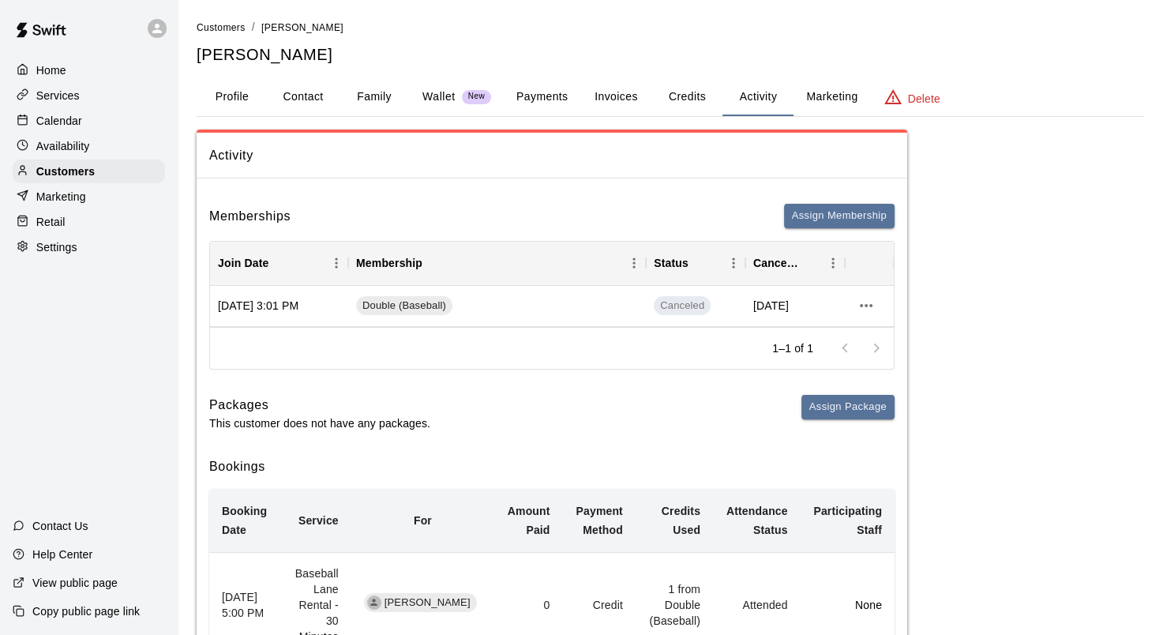
click at [36, 121] on p "Calendar" at bounding box center [59, 121] width 46 height 16
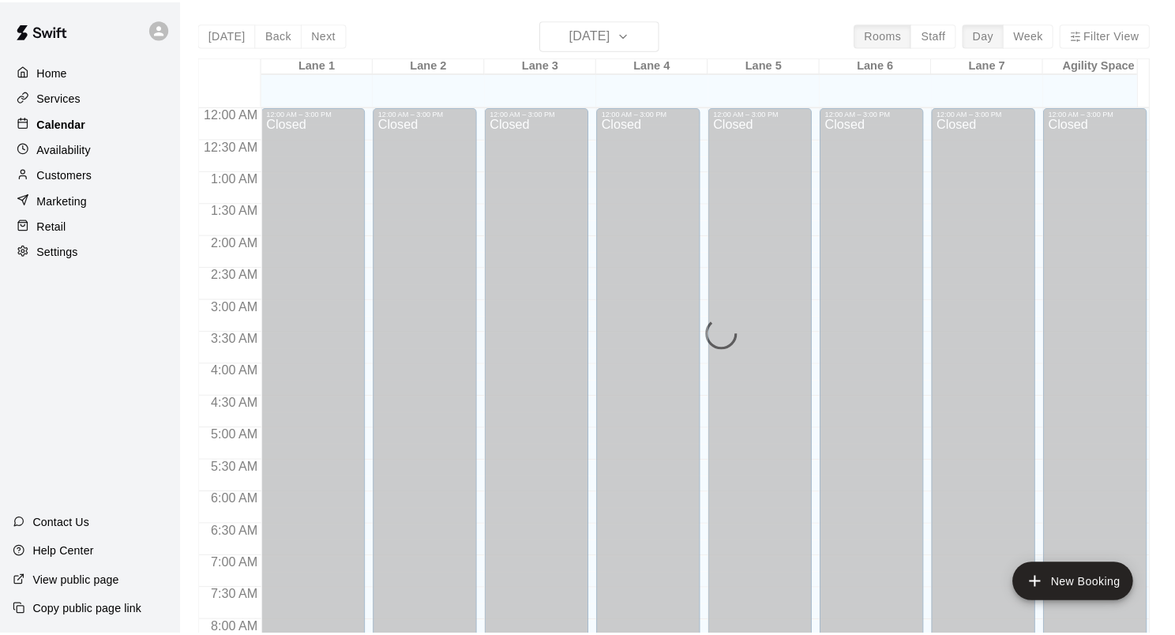
scroll to position [919, 0]
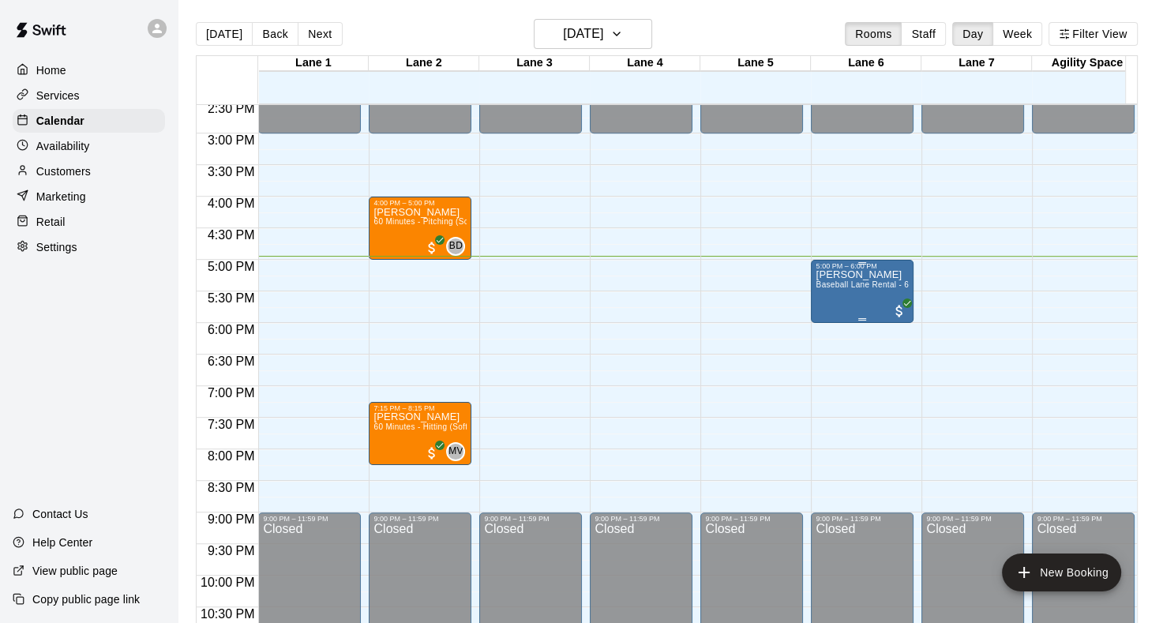
click at [866, 287] on span "Baseball Lane Rental - 60 Minutes" at bounding box center [881, 284] width 130 height 9
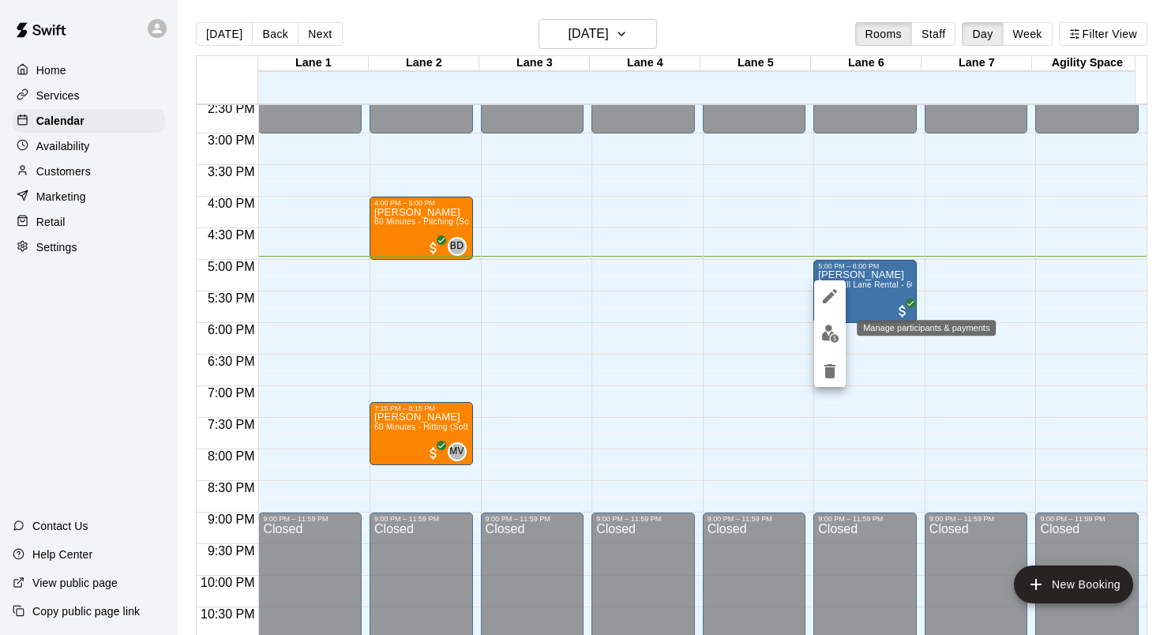
click at [831, 332] on img "edit" at bounding box center [830, 334] width 18 height 18
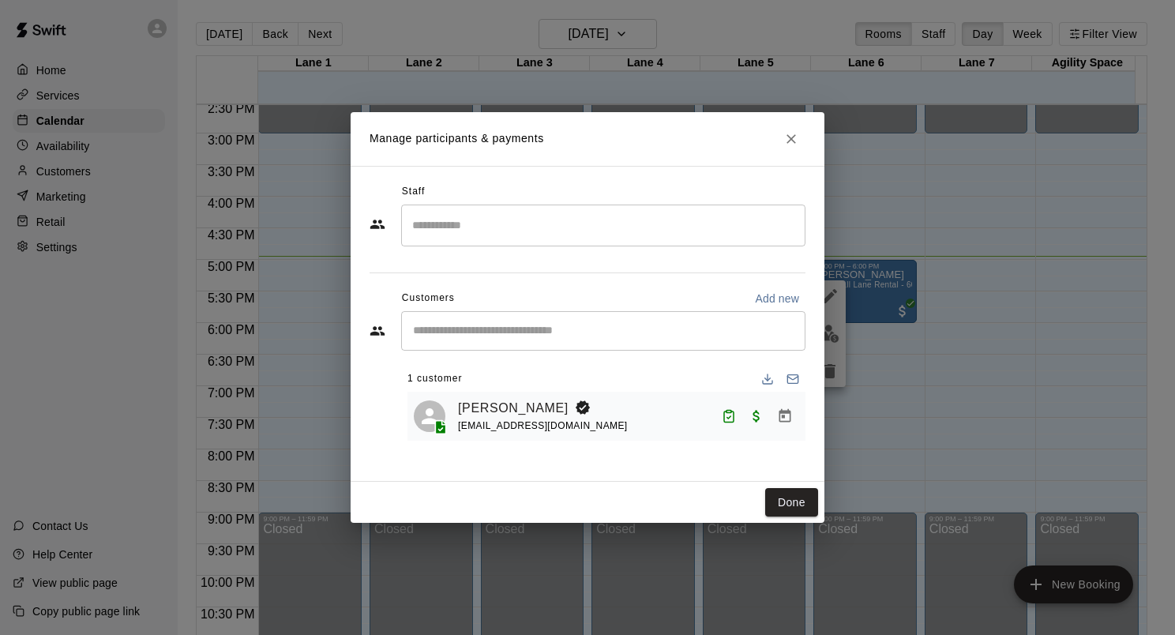
click at [780, 496] on button "Done" at bounding box center [791, 502] width 53 height 29
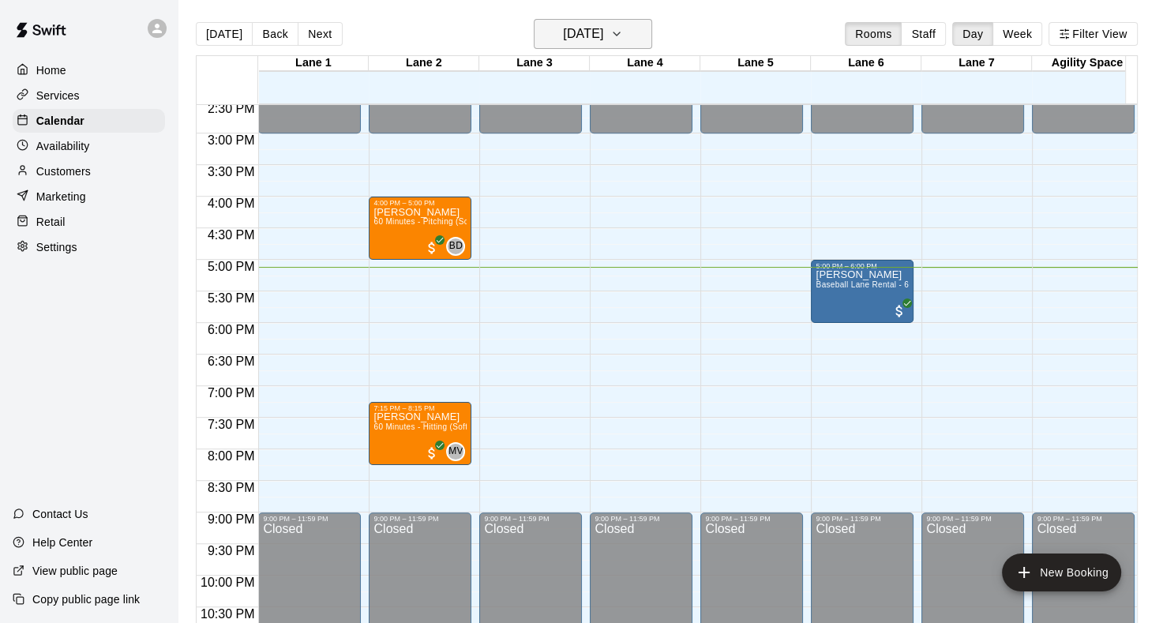
click at [623, 36] on icon "button" at bounding box center [616, 33] width 13 height 19
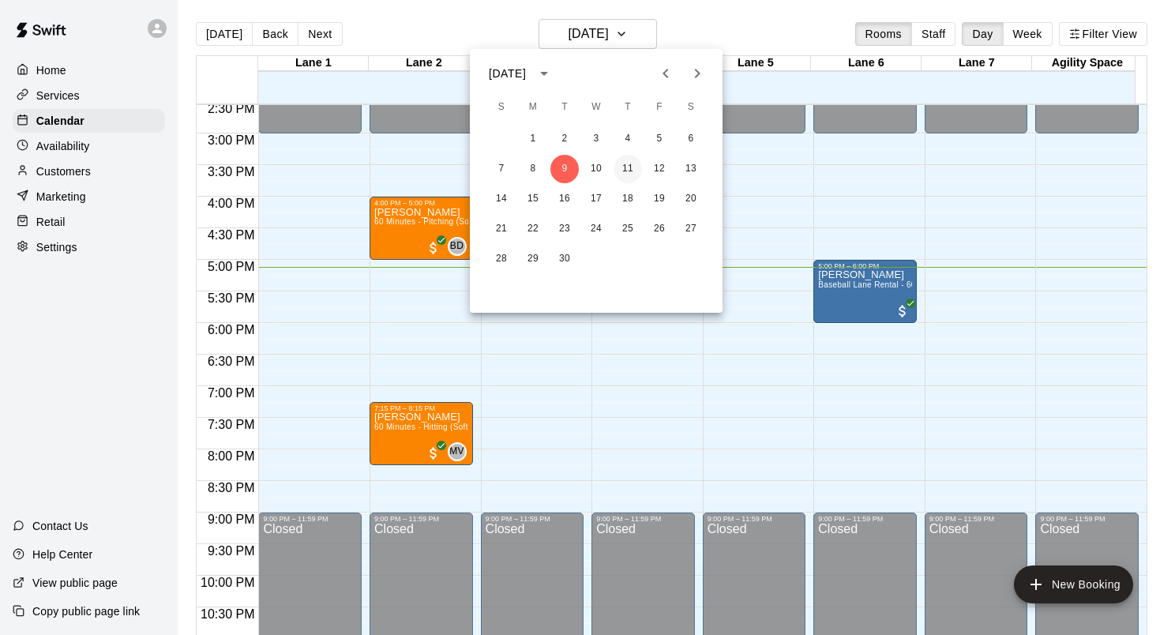
click at [629, 168] on button "11" at bounding box center [628, 169] width 28 height 28
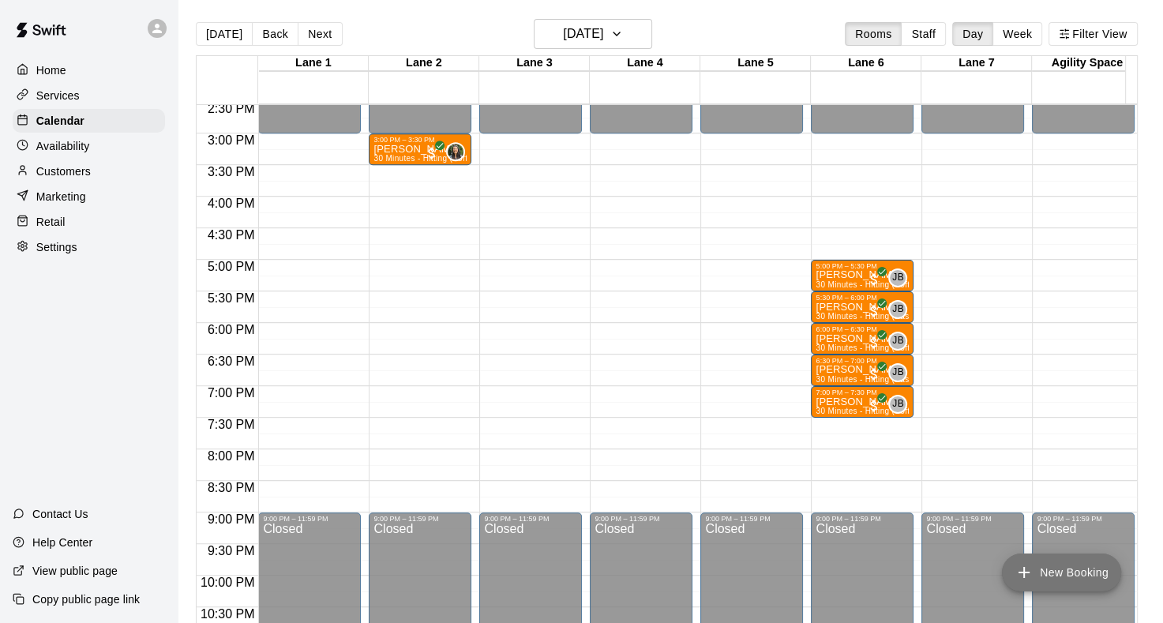
click at [1027, 570] on icon "add" at bounding box center [1024, 572] width 19 height 19
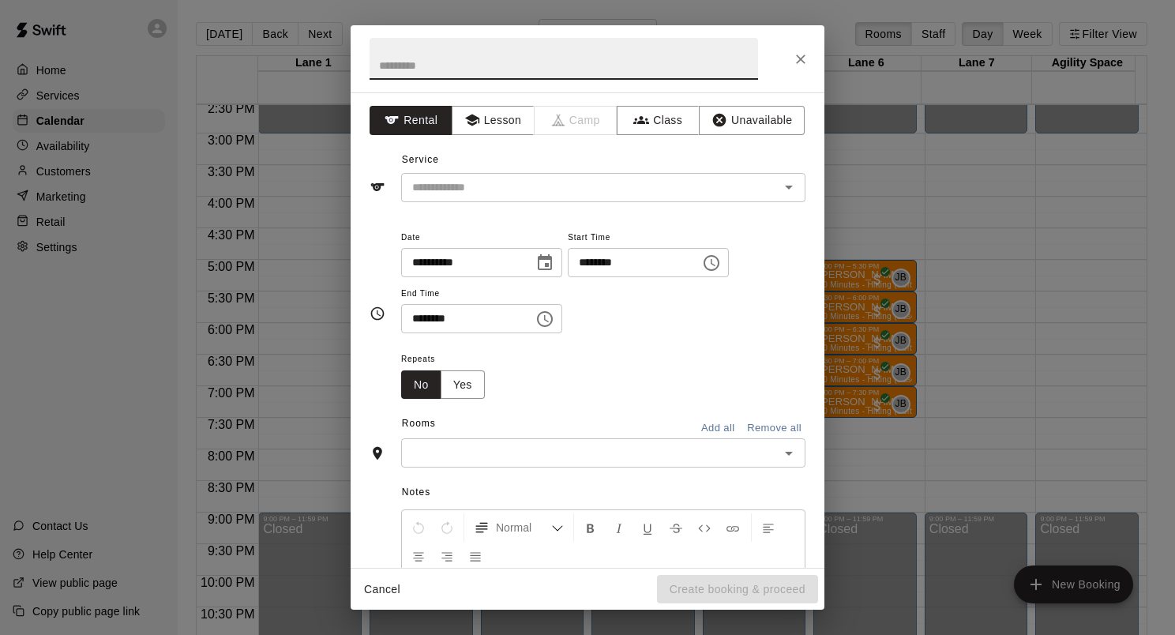
click at [597, 69] on input "text" at bounding box center [564, 59] width 389 height 42
type input "**********"
click at [499, 117] on button "Lesson" at bounding box center [493, 120] width 83 height 29
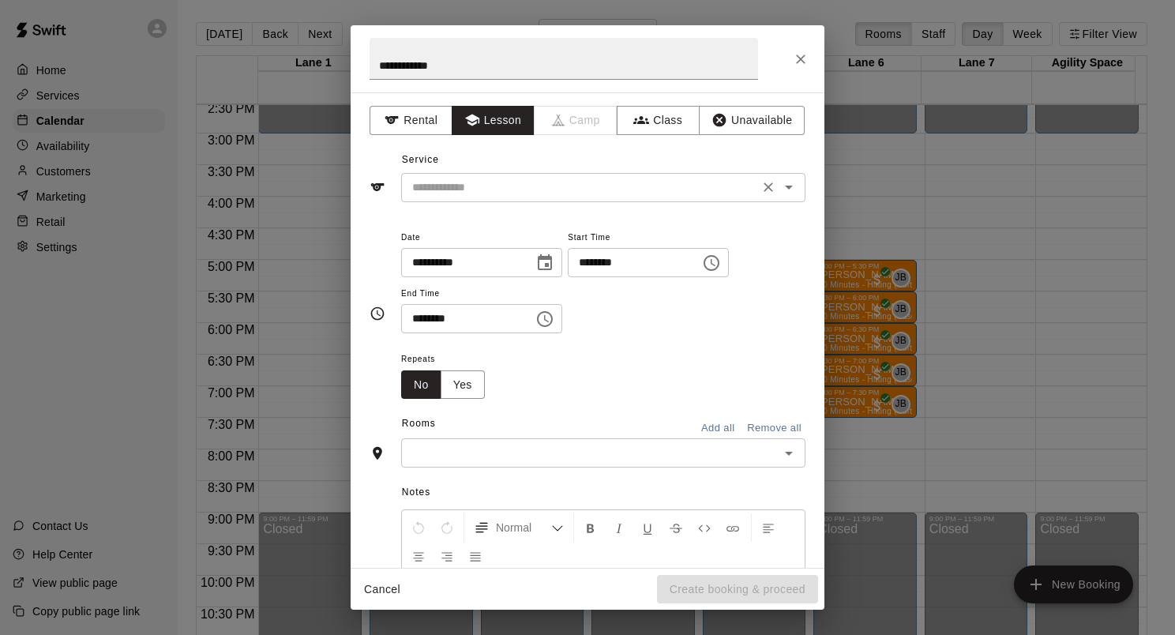
click at [785, 187] on icon "Open" at bounding box center [789, 188] width 8 height 4
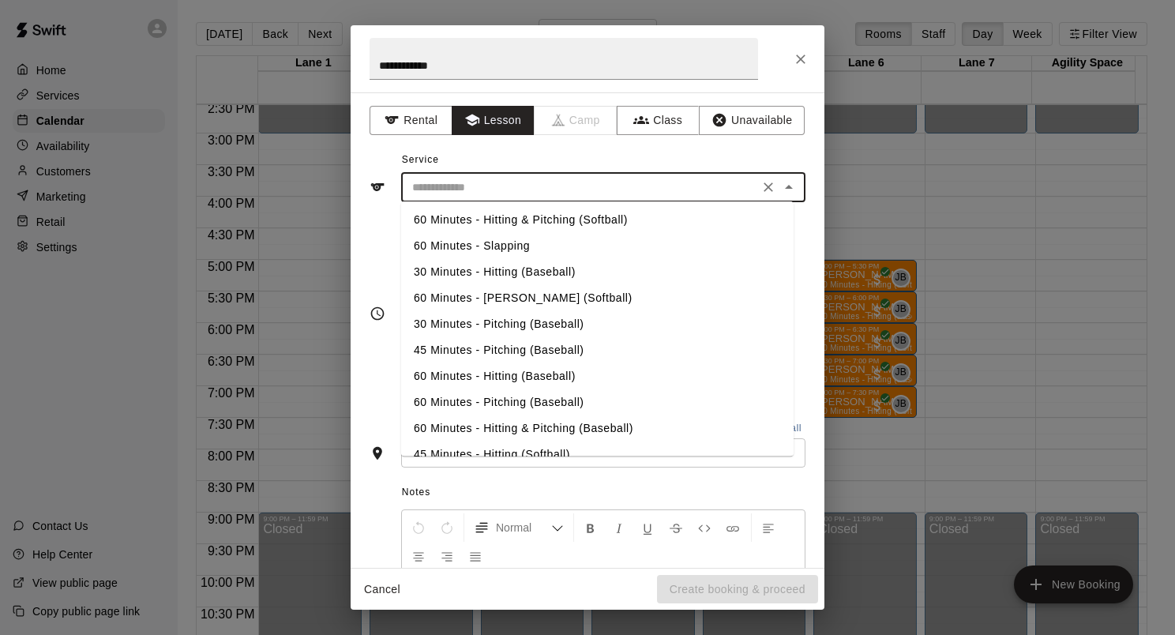
scroll to position [237, 0]
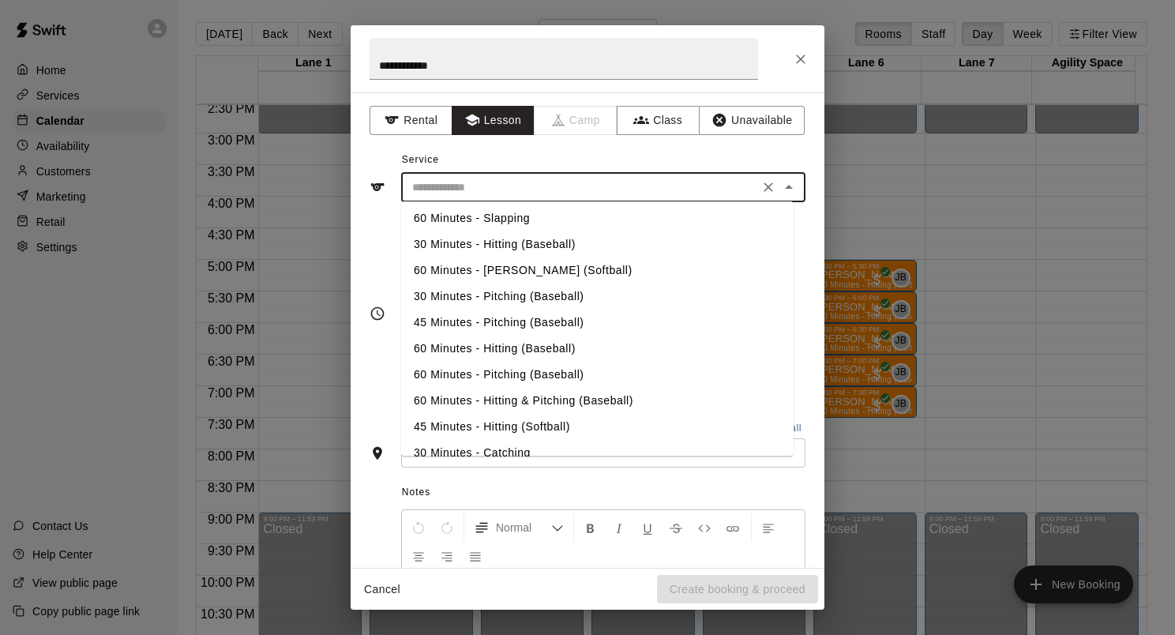
click at [498, 322] on li "45 Minutes - Pitching (Baseball)" at bounding box center [597, 323] width 393 height 26
type input "**********"
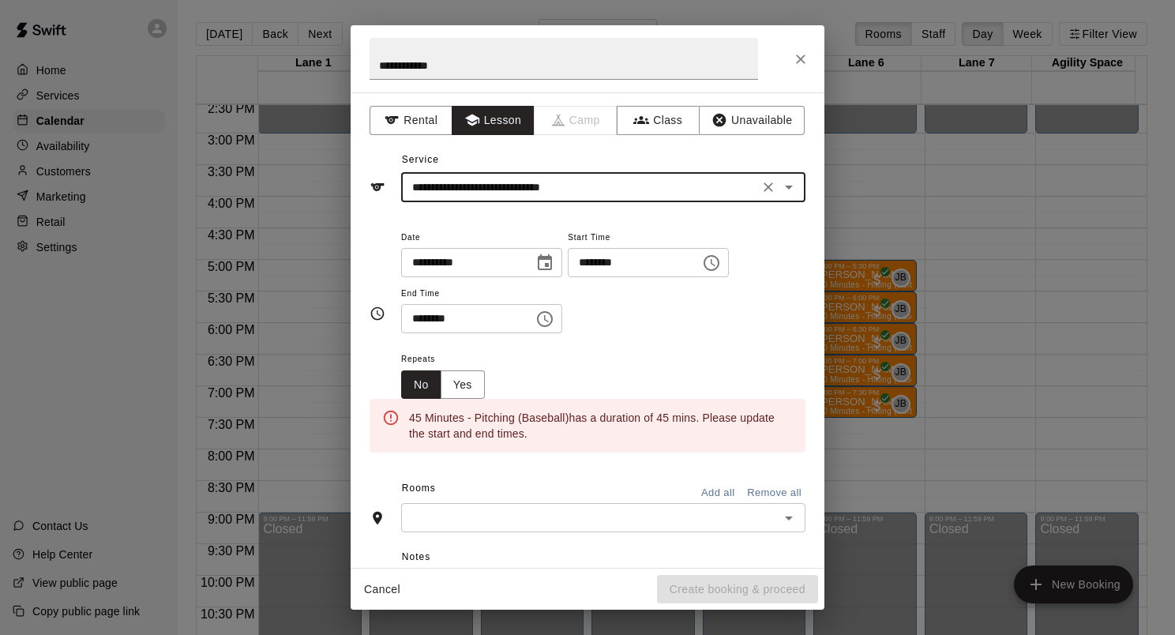
click at [551, 255] on button "Choose date, selected date is Sep 11, 2025" at bounding box center [545, 263] width 32 height 32
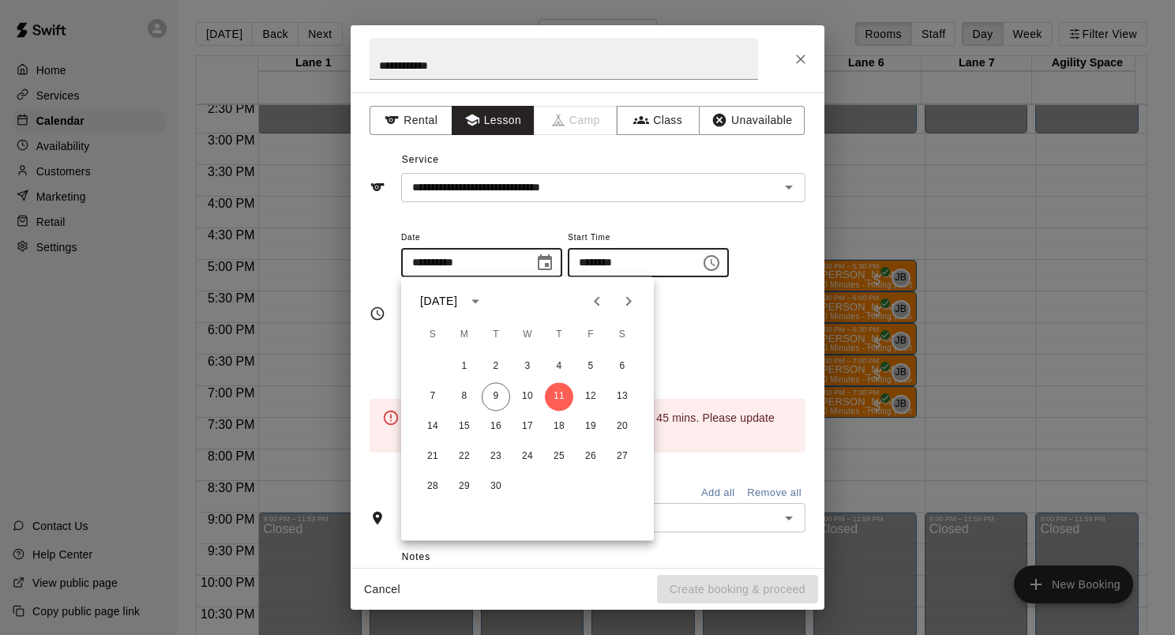
click at [599, 266] on input "********" at bounding box center [629, 262] width 122 height 29
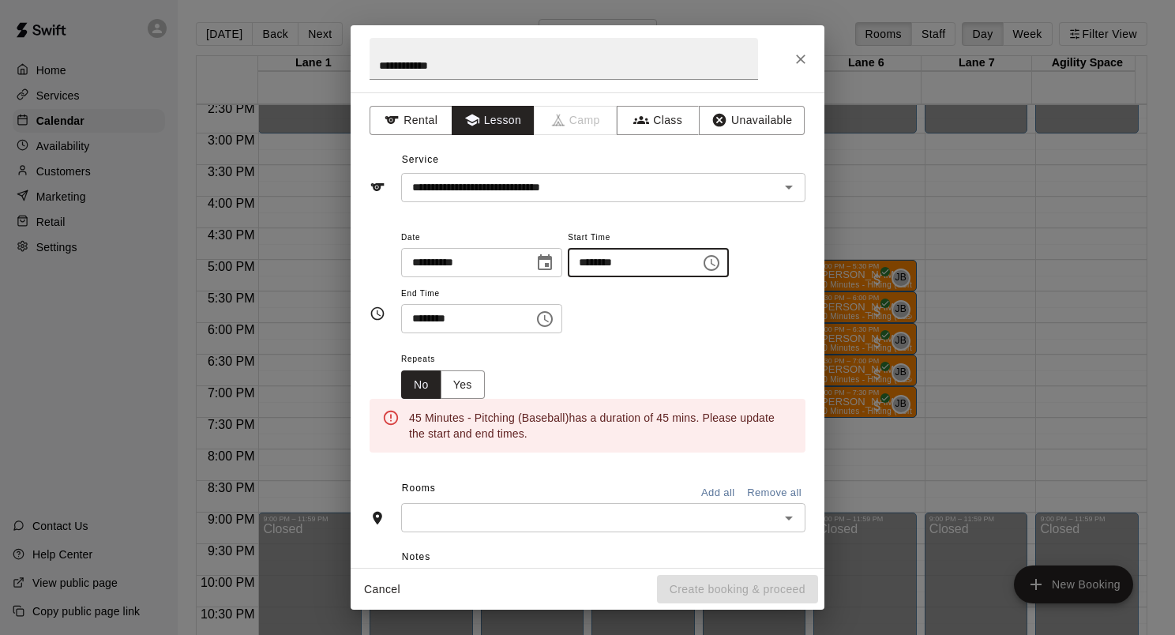
click at [607, 262] on input "********" at bounding box center [629, 262] width 122 height 29
type input "********"
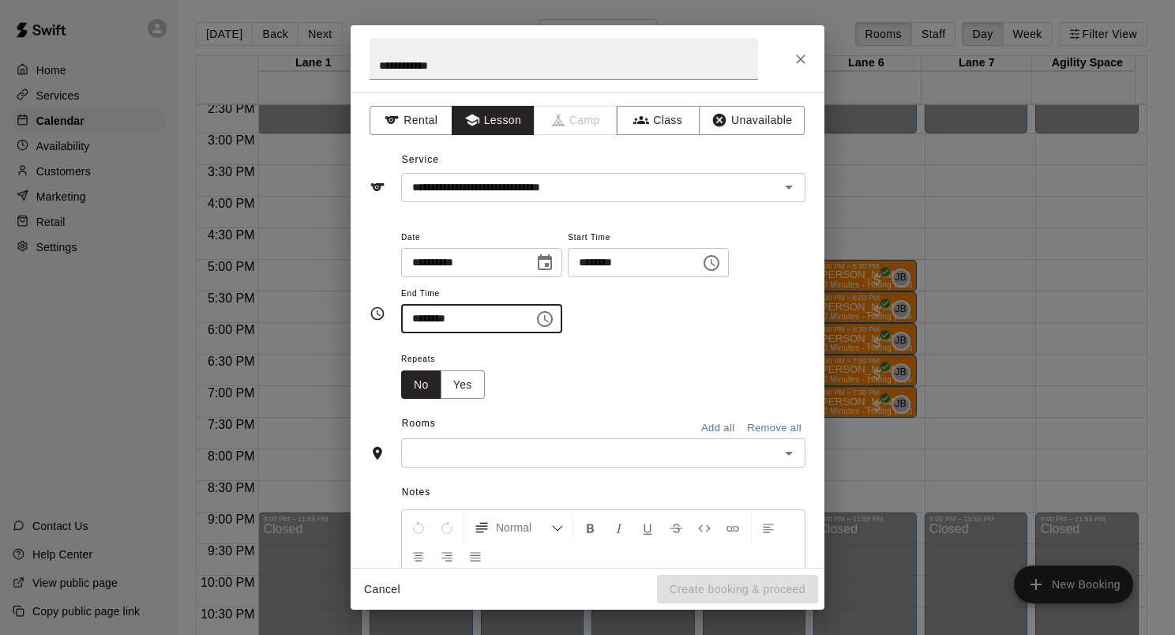
type input "********"
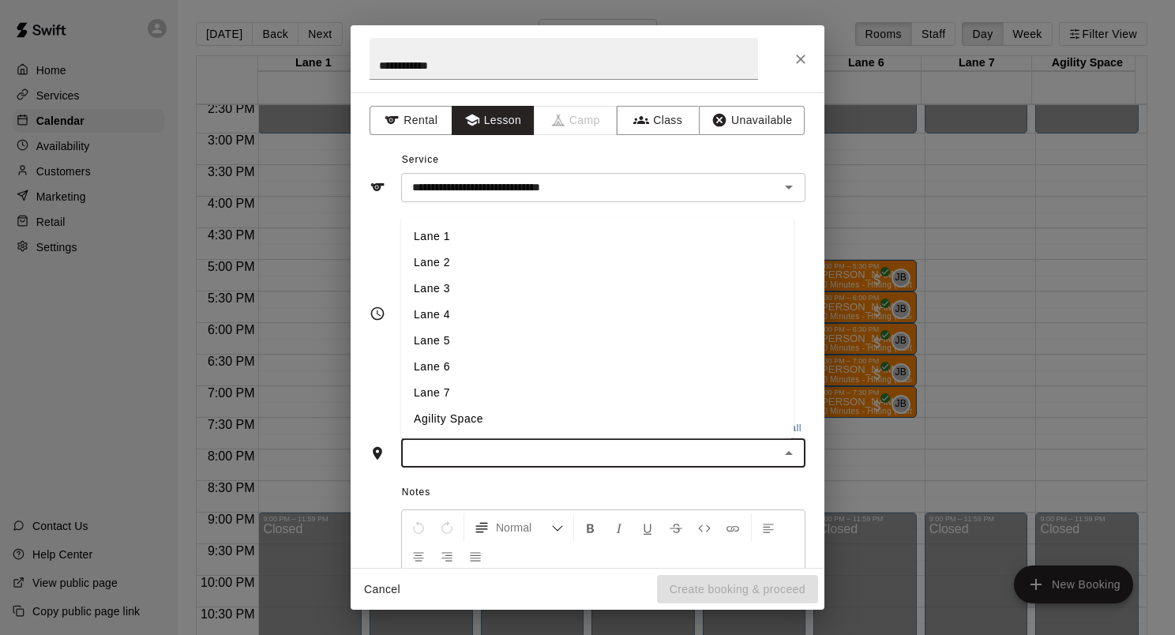
click at [503, 453] on input "text" at bounding box center [590, 453] width 369 height 20
click at [477, 269] on li "Lane 2" at bounding box center [597, 263] width 393 height 26
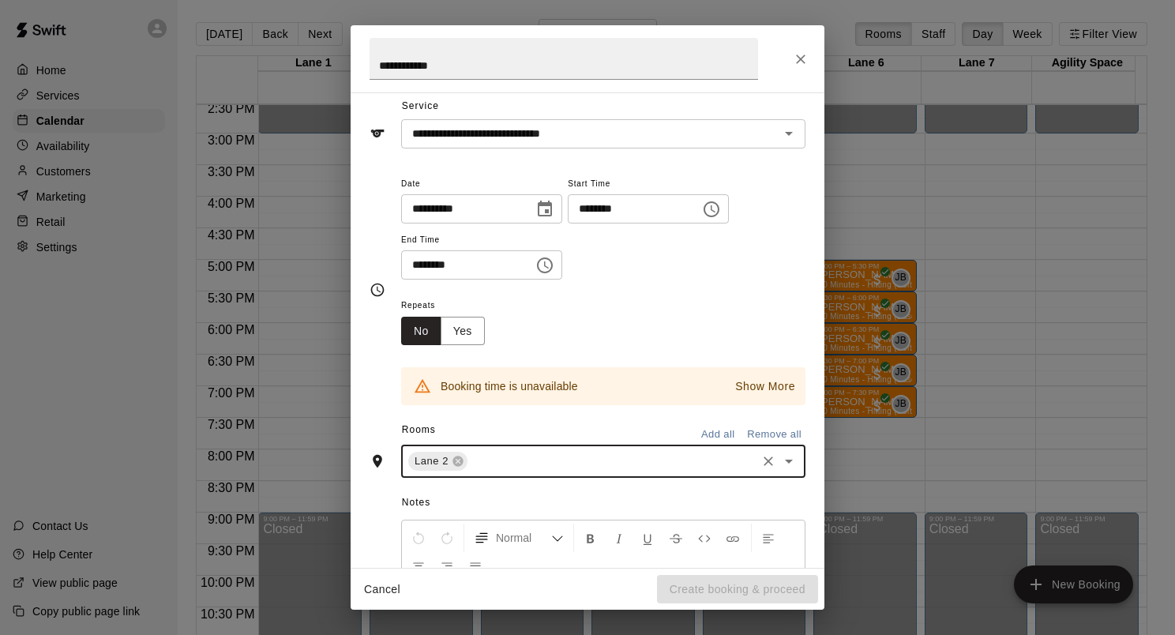
scroll to position [79, 0]
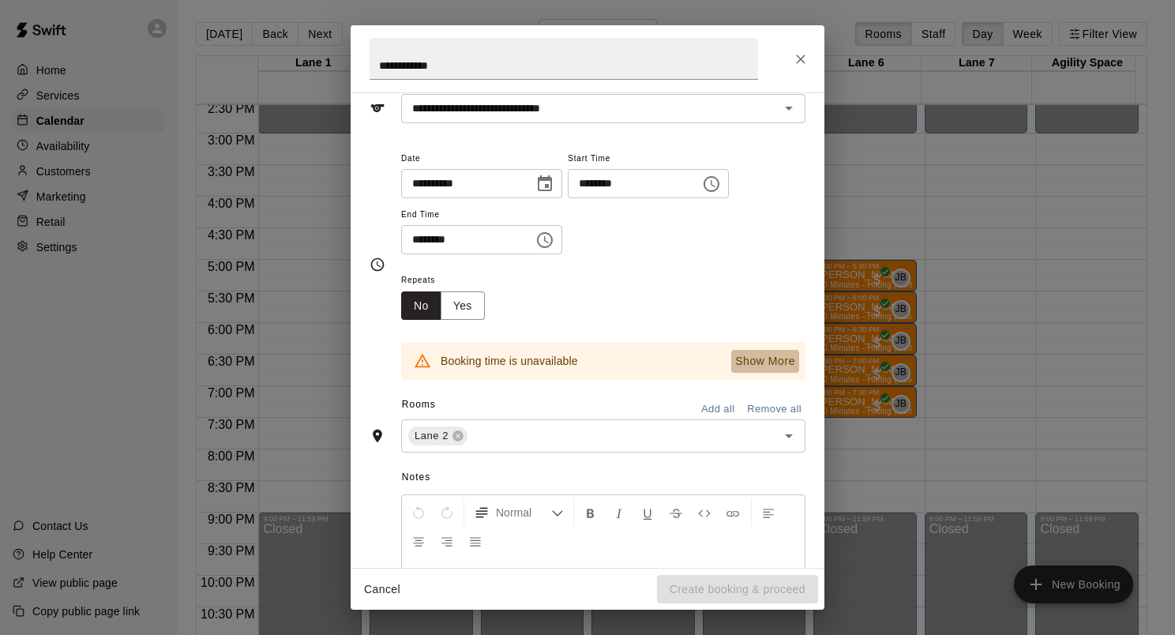
click at [757, 370] on button "Show More" at bounding box center [765, 361] width 68 height 23
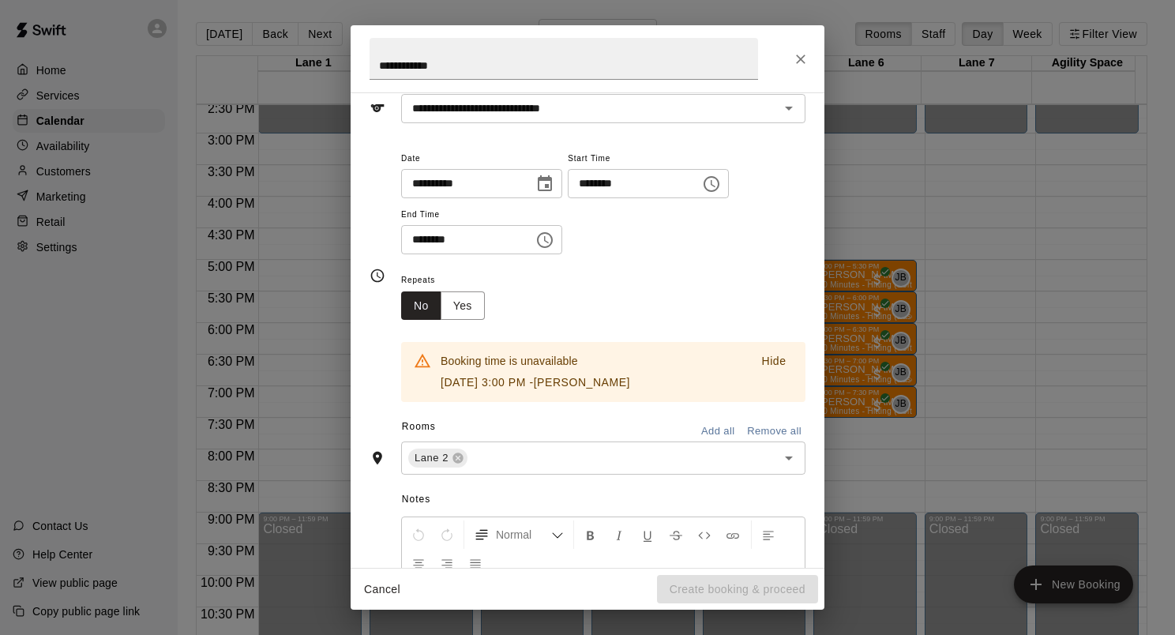
click at [761, 362] on p "Hide" at bounding box center [773, 361] width 24 height 17
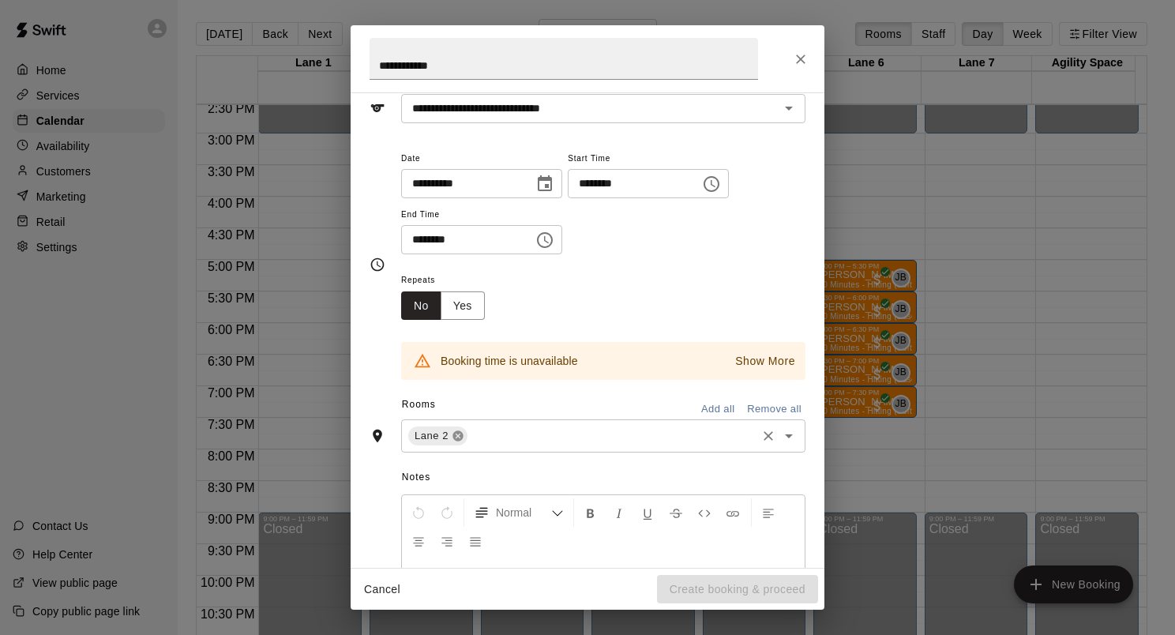
click at [455, 435] on icon at bounding box center [458, 436] width 10 height 10
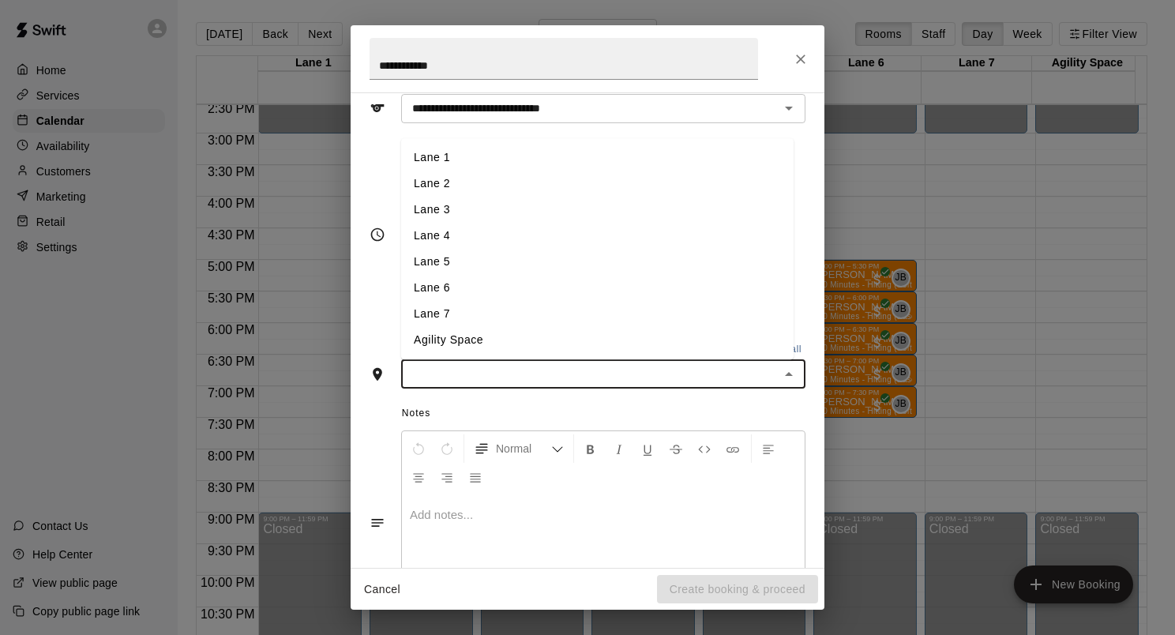
click at [449, 368] on input "text" at bounding box center [590, 374] width 369 height 20
type input "*"
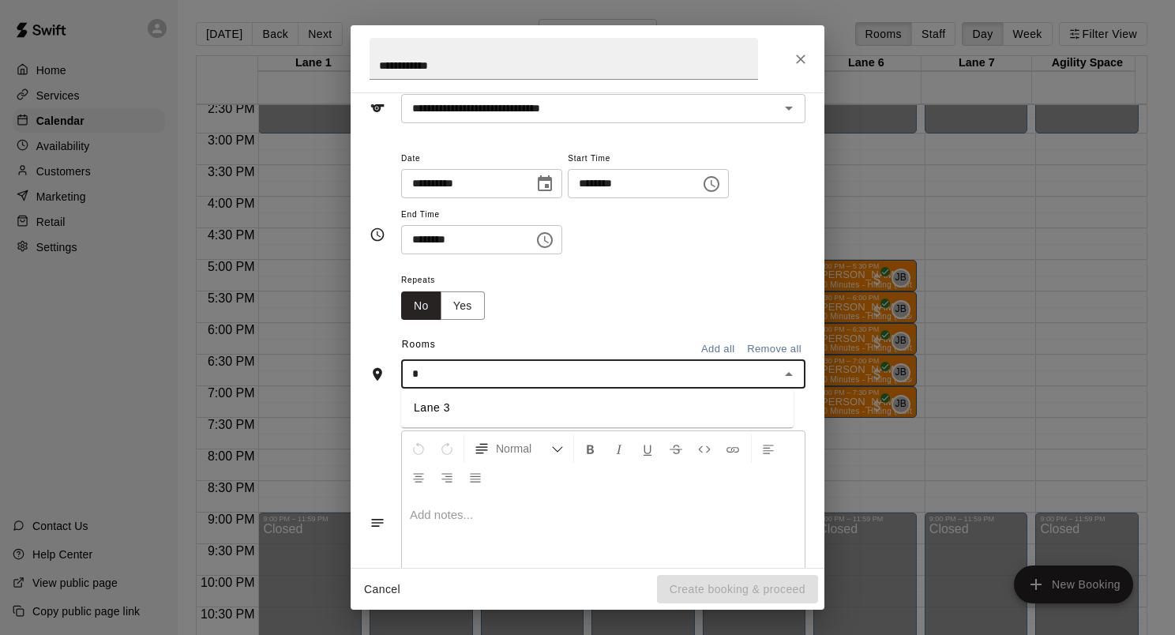
click at [455, 405] on li "Lane 3" at bounding box center [597, 409] width 393 height 26
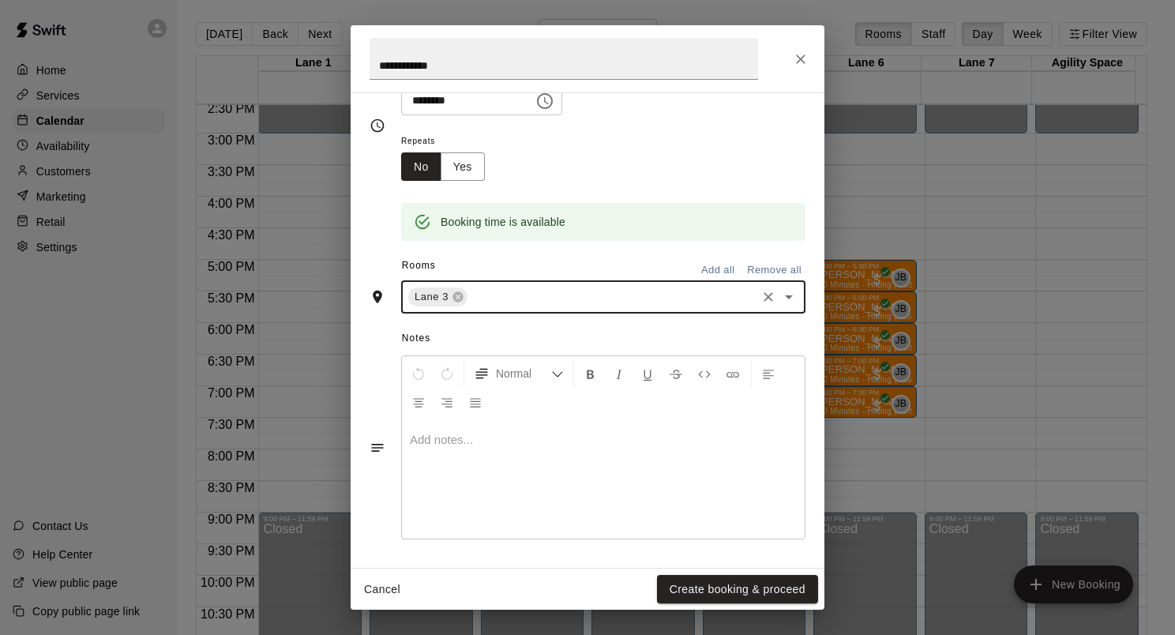
scroll to position [0, 0]
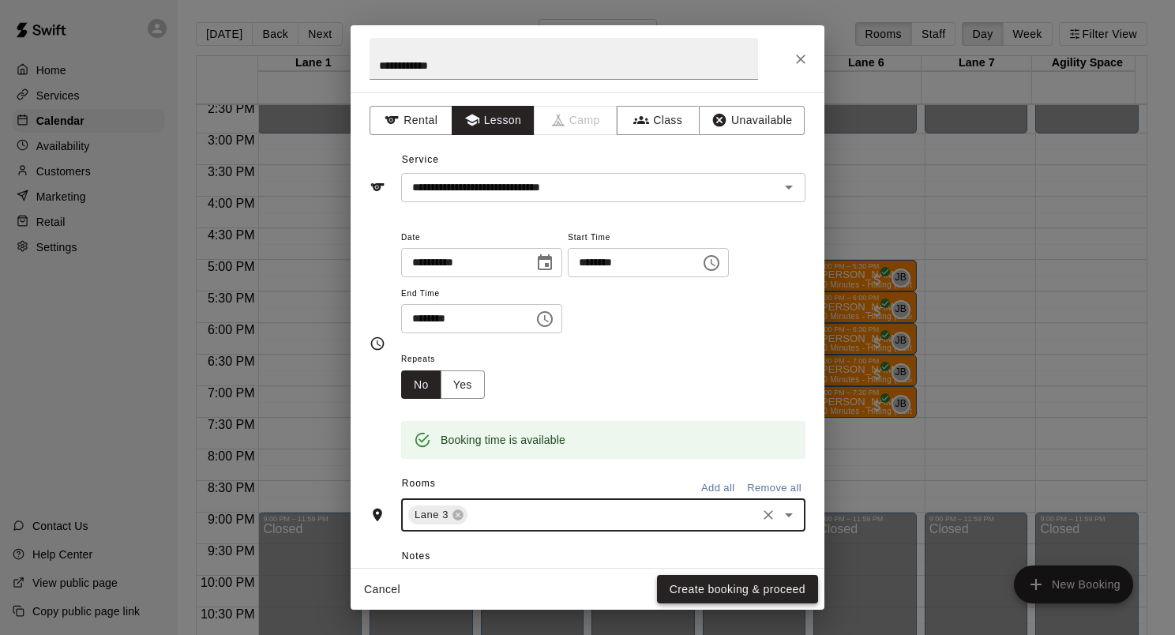
click at [719, 584] on button "Create booking & proceed" at bounding box center [737, 589] width 161 height 29
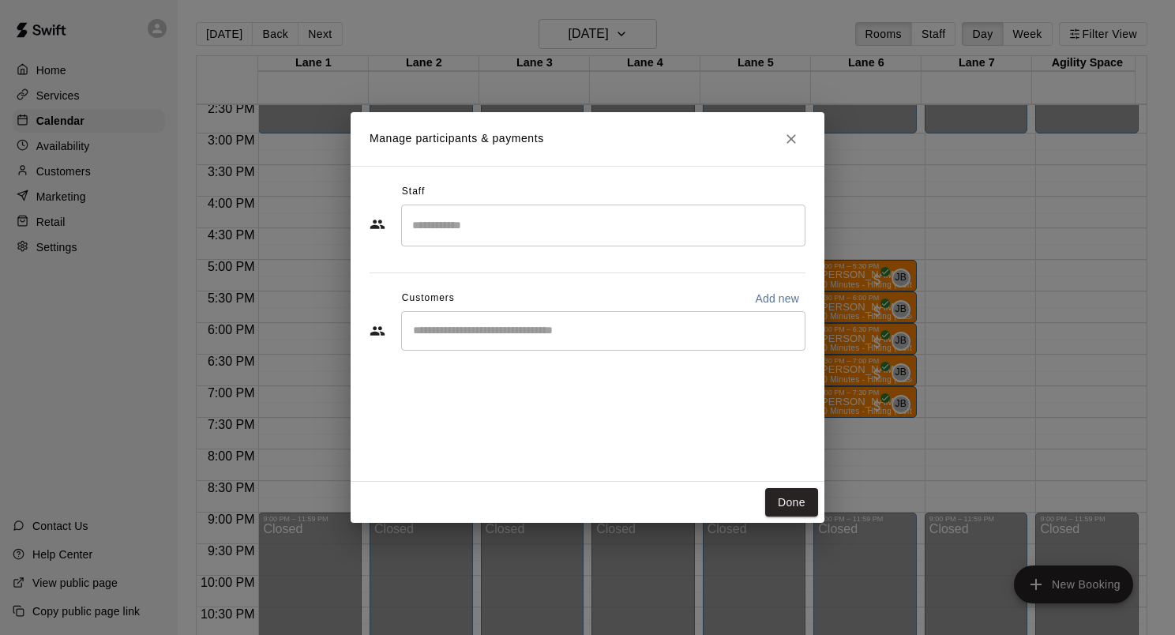
click at [489, 234] on input "Search staff" at bounding box center [603, 226] width 390 height 28
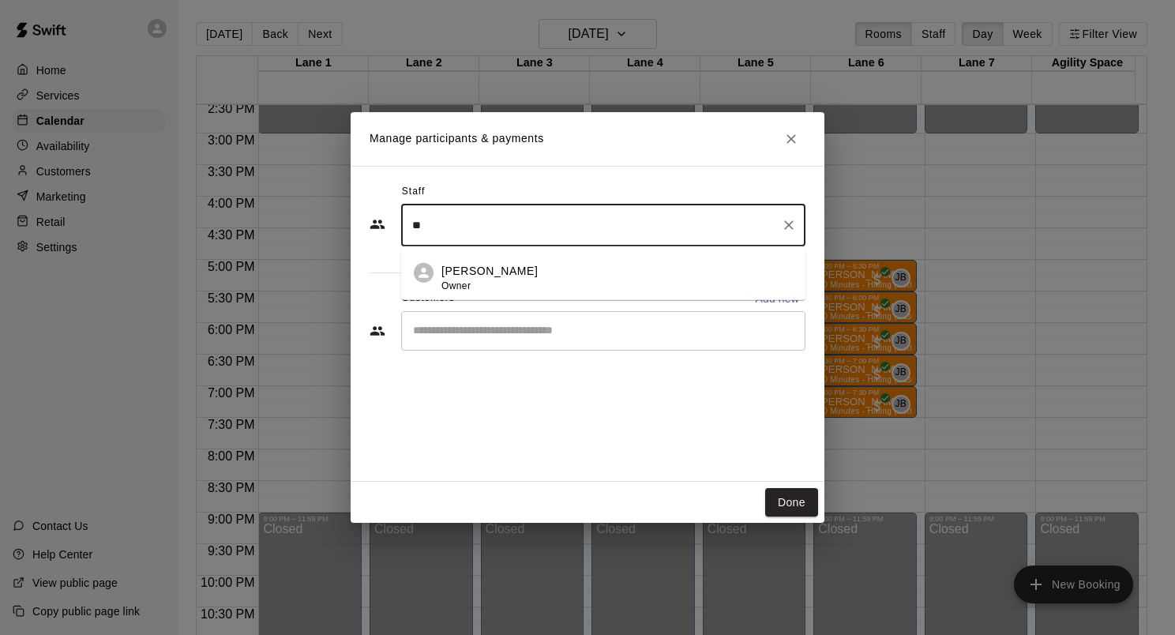
click at [491, 263] on p "[PERSON_NAME]" at bounding box center [489, 271] width 96 height 17
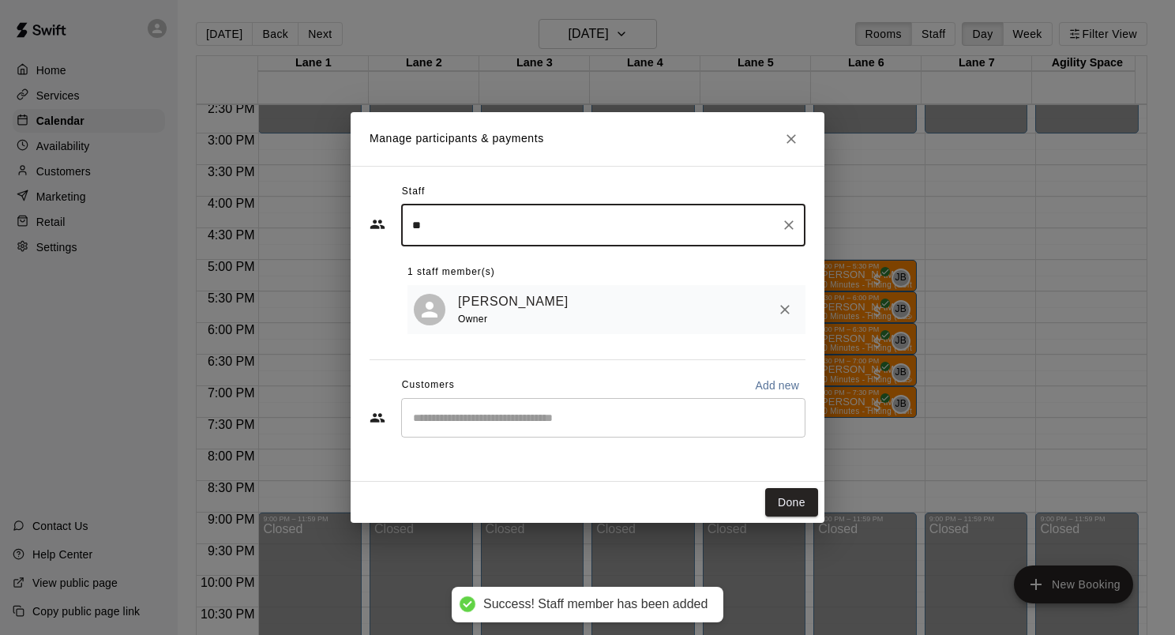
type input "**"
click at [526, 412] on input "Start typing to search customers..." at bounding box center [603, 418] width 390 height 16
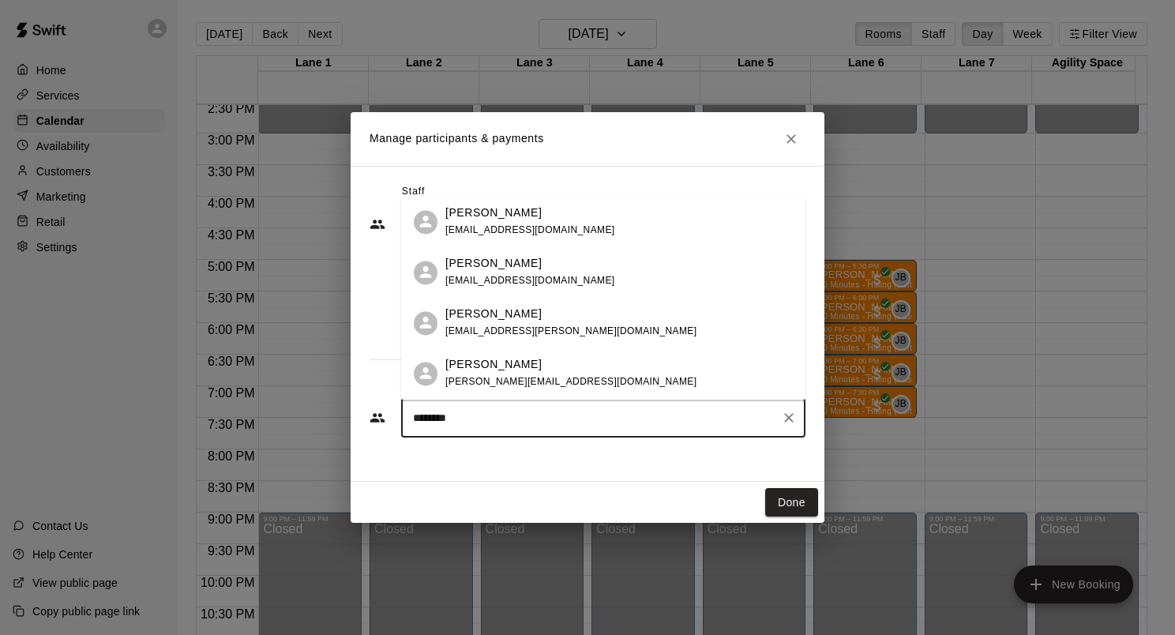
type input "*******"
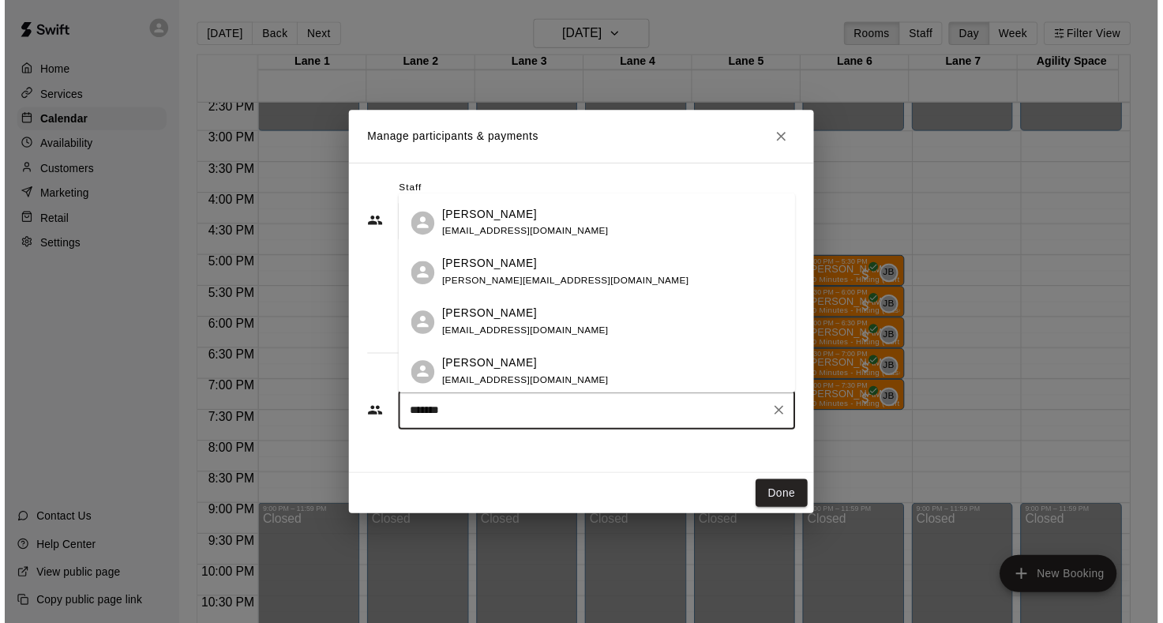
scroll to position [504, 0]
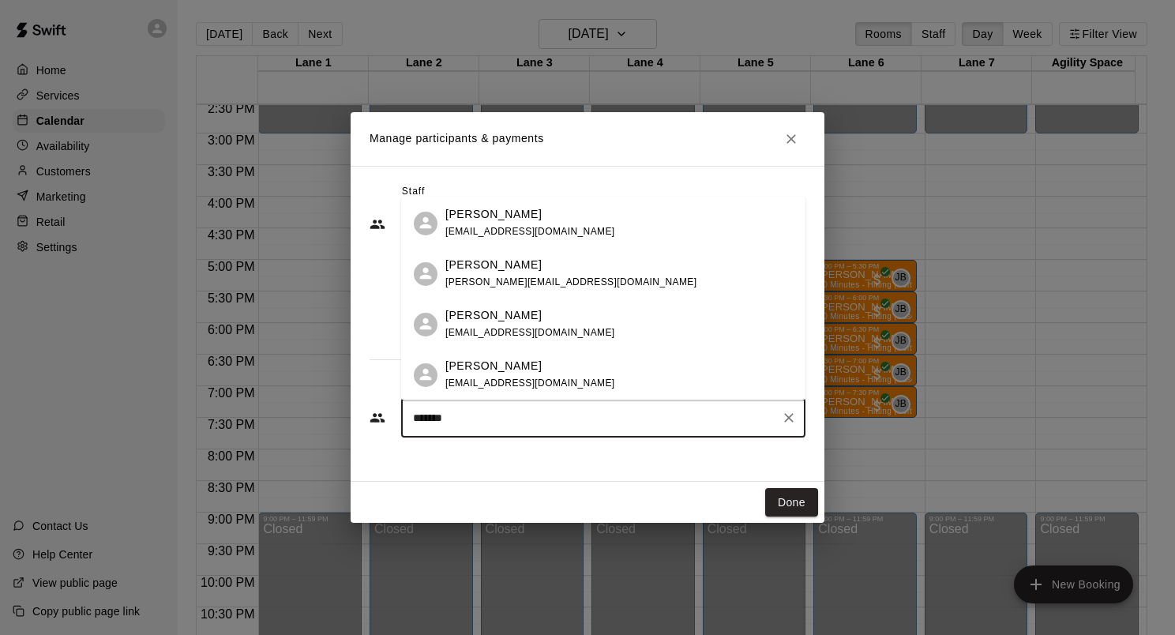
click at [532, 374] on div "[PERSON_NAME] [EMAIL_ADDRESS][DOMAIN_NAME]" at bounding box center [530, 376] width 170 height 34
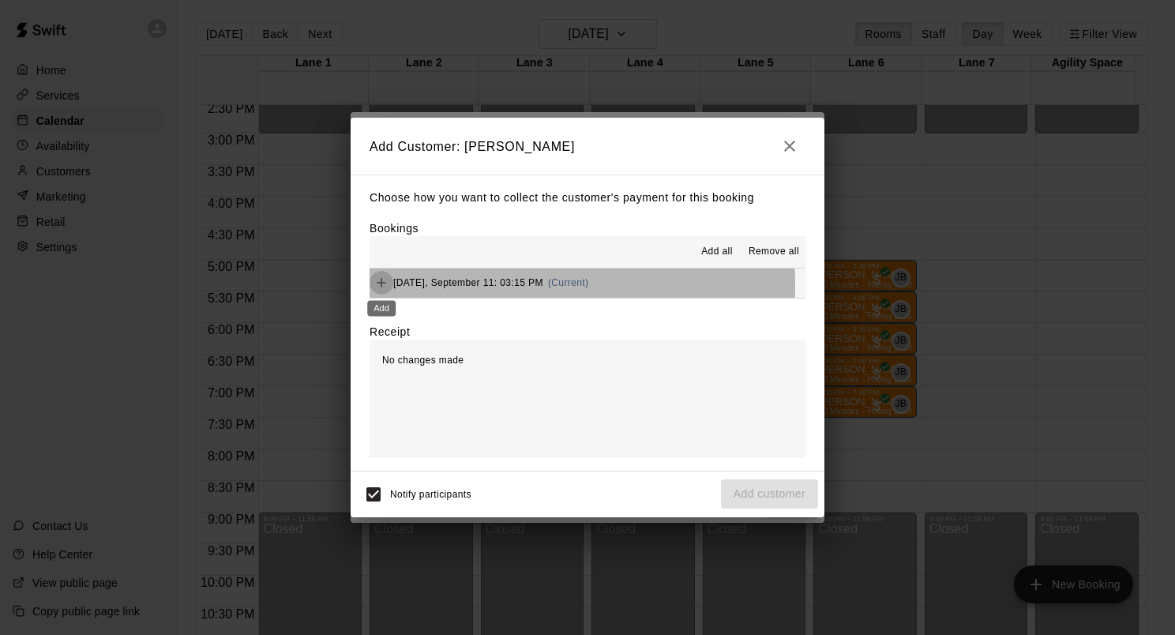
click at [380, 288] on icon "Add" at bounding box center [382, 283] width 16 height 16
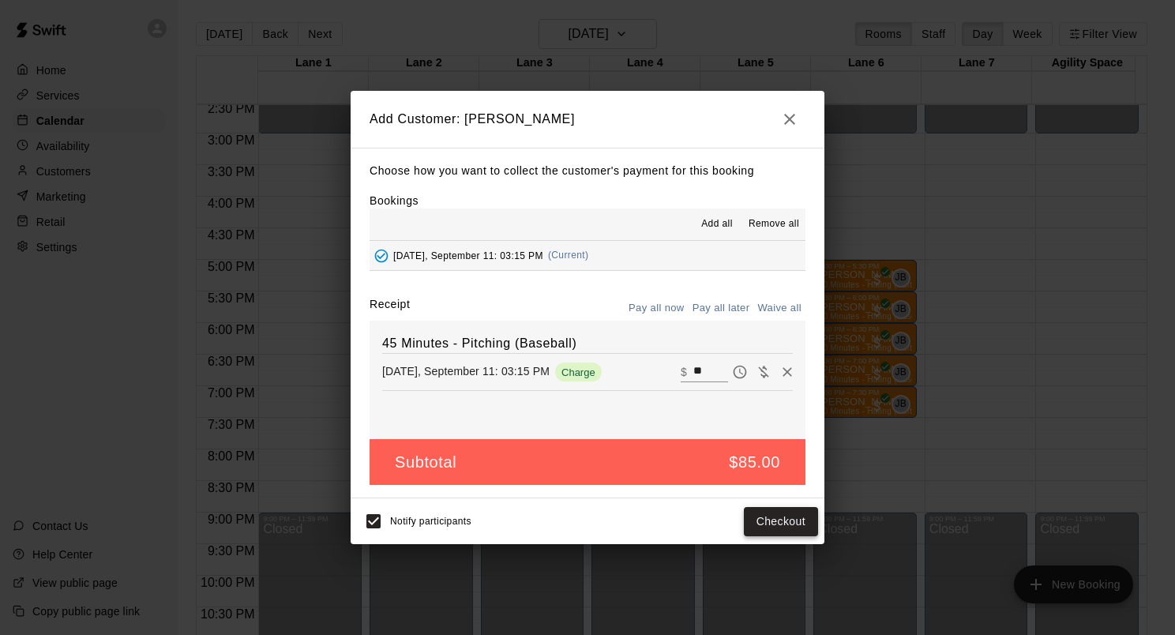
click at [790, 523] on button "Checkout" at bounding box center [781, 521] width 74 height 29
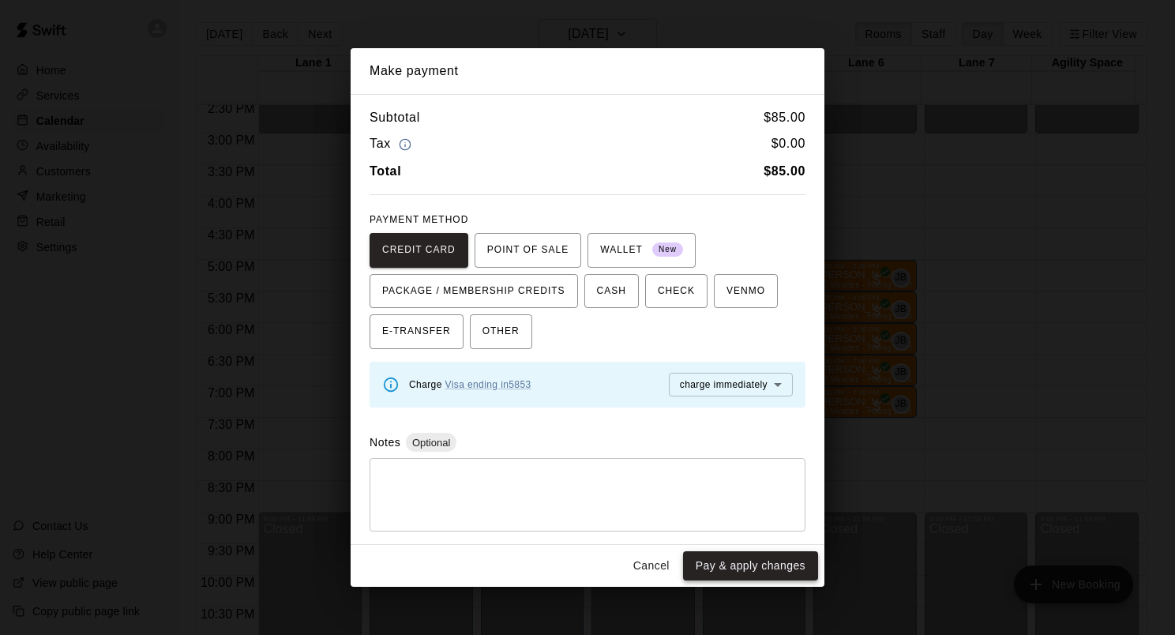
click at [749, 569] on button "Pay & apply changes" at bounding box center [750, 565] width 135 height 29
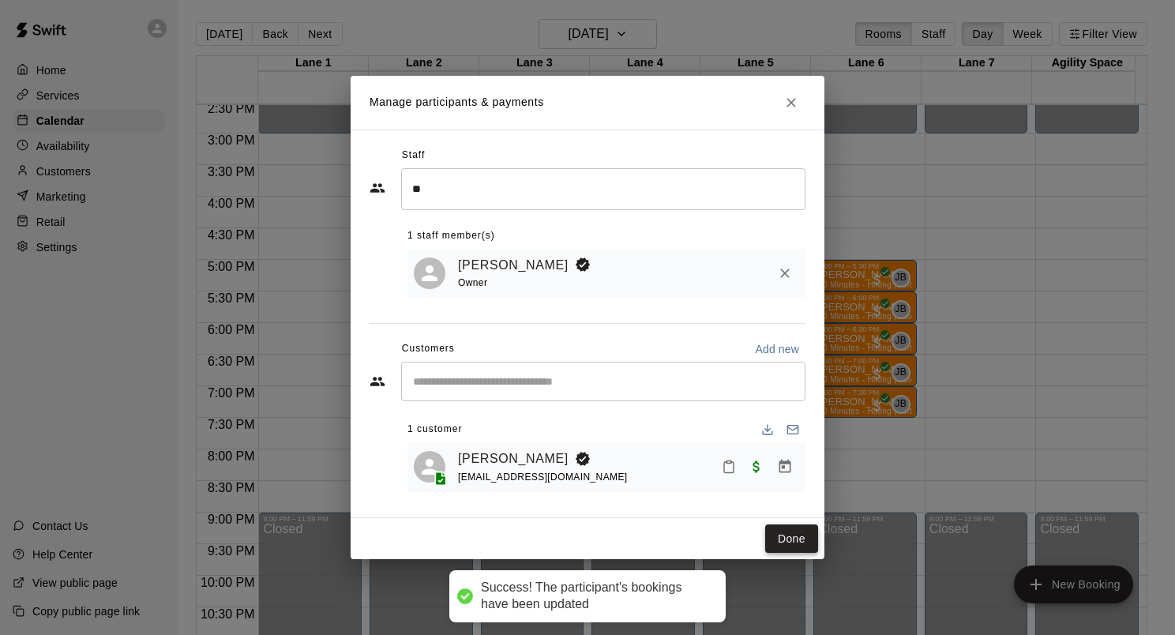
click at [783, 534] on button "Done" at bounding box center [791, 538] width 53 height 29
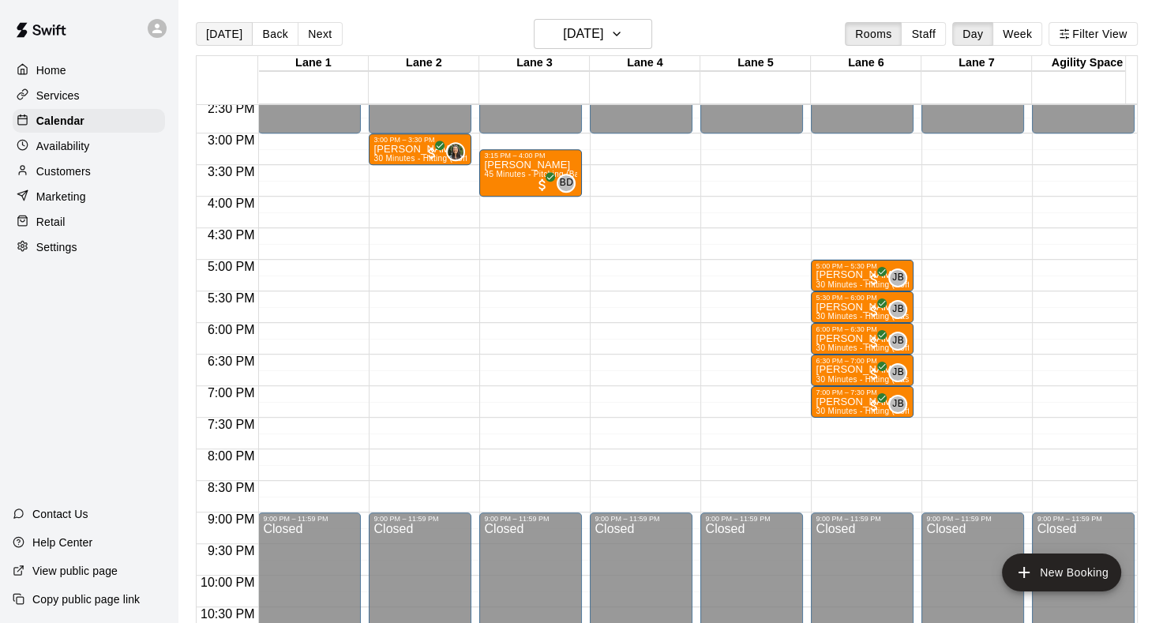
click at [216, 23] on button "[DATE]" at bounding box center [224, 34] width 57 height 24
